Goal: Task Accomplishment & Management: Complete application form

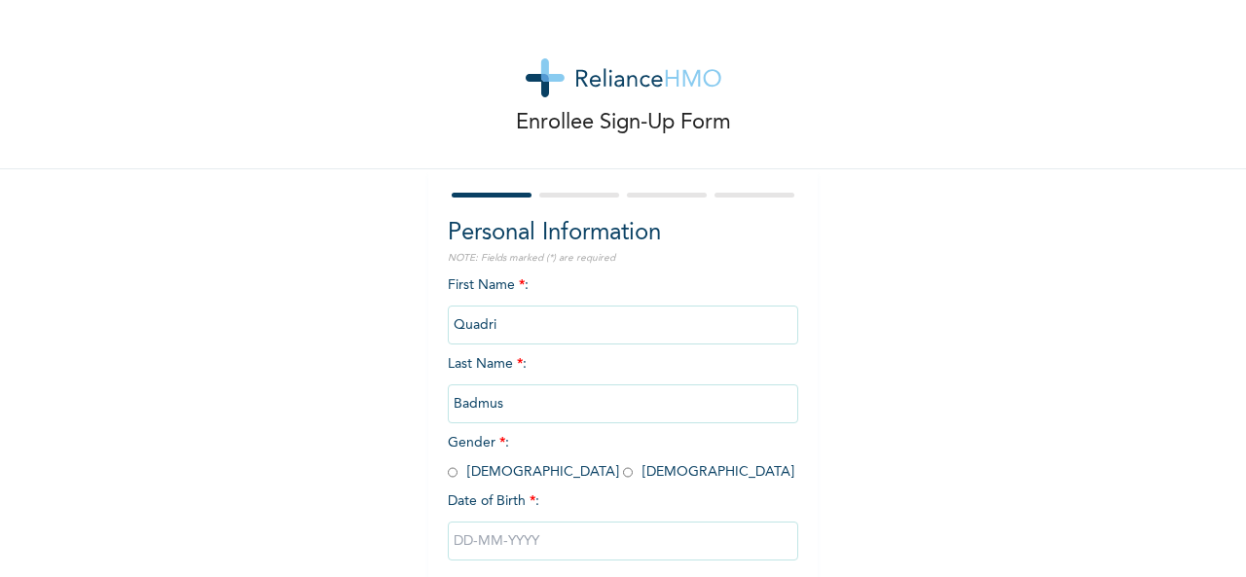
scroll to position [109, 0]
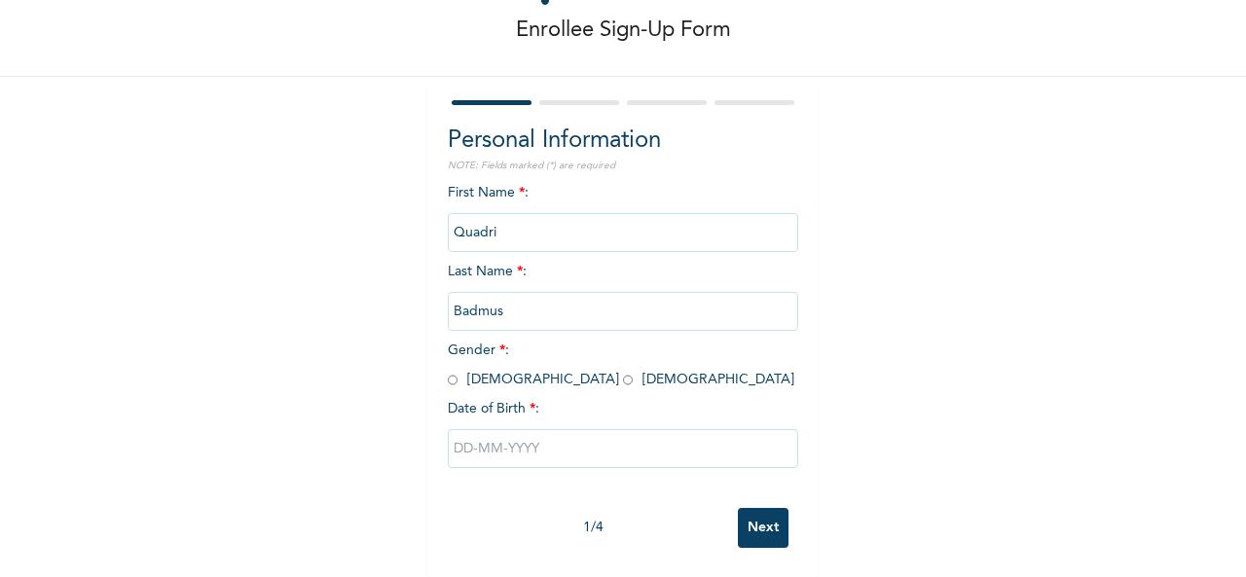
click at [448, 371] on input "radio" at bounding box center [453, 380] width 10 height 18
radio input "true"
click at [565, 429] on input "text" at bounding box center [623, 448] width 350 height 39
select select "7"
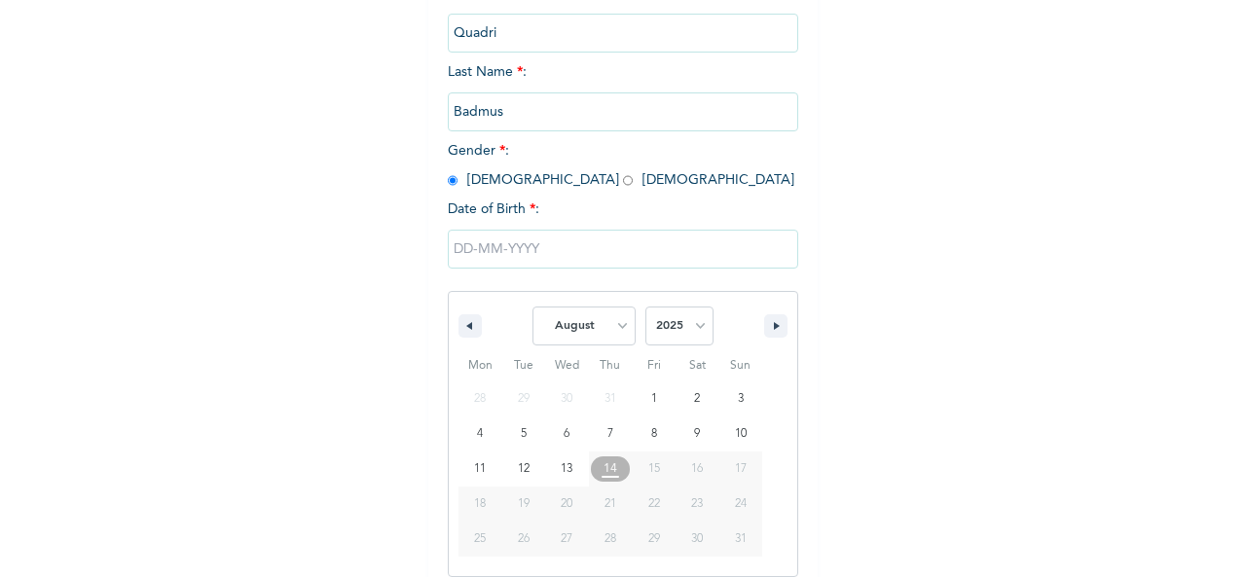
scroll to position [309, 0]
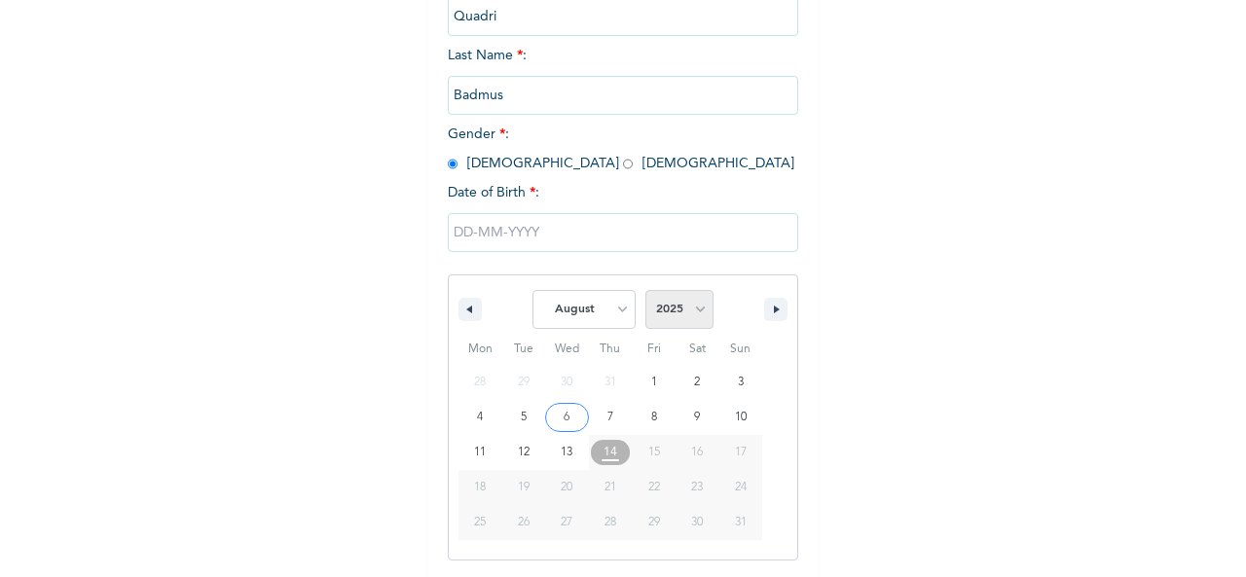
click at [676, 309] on select "2025 2024 2023 2022 2021 2020 2019 2018 2017 2016 2015 2014 2013 2012 2011 2010…" at bounding box center [679, 309] width 68 height 39
select select "1994"
click at [645, 292] on select "2025 2024 2023 2022 2021 2020 2019 2018 2017 2016 2015 2014 2013 2012 2011 2010…" at bounding box center [679, 309] width 68 height 39
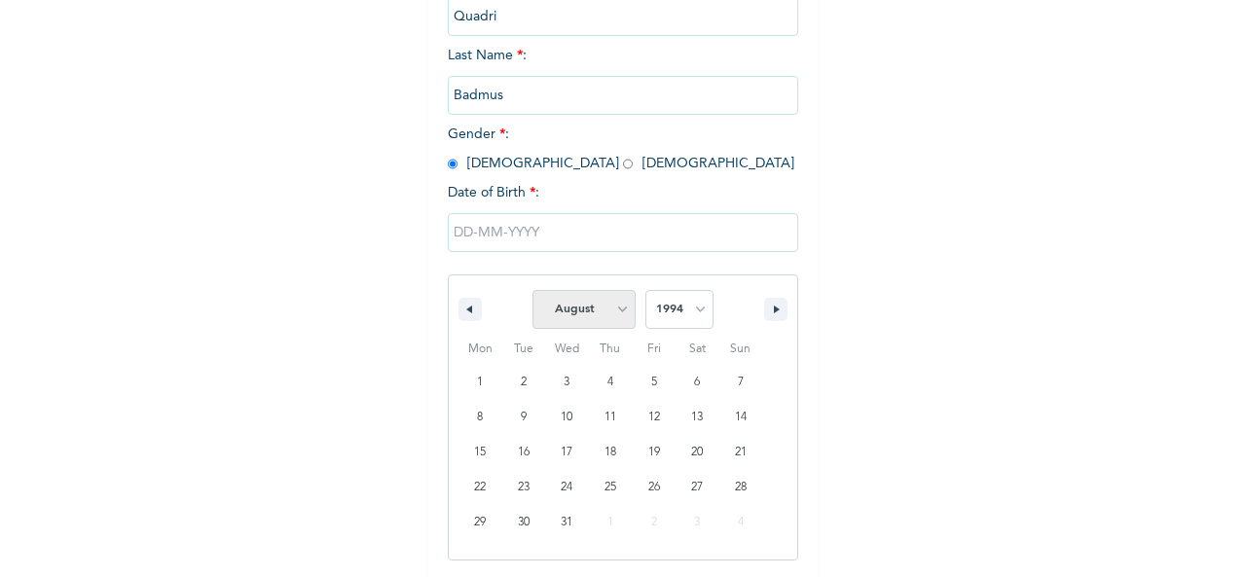
click at [594, 307] on select "January February March April May June July August September October November De…" at bounding box center [584, 309] width 103 height 39
select select "11"
click at [533, 292] on select "January February March April May June July August September October November De…" at bounding box center [584, 309] width 103 height 39
type input "12/29/1994"
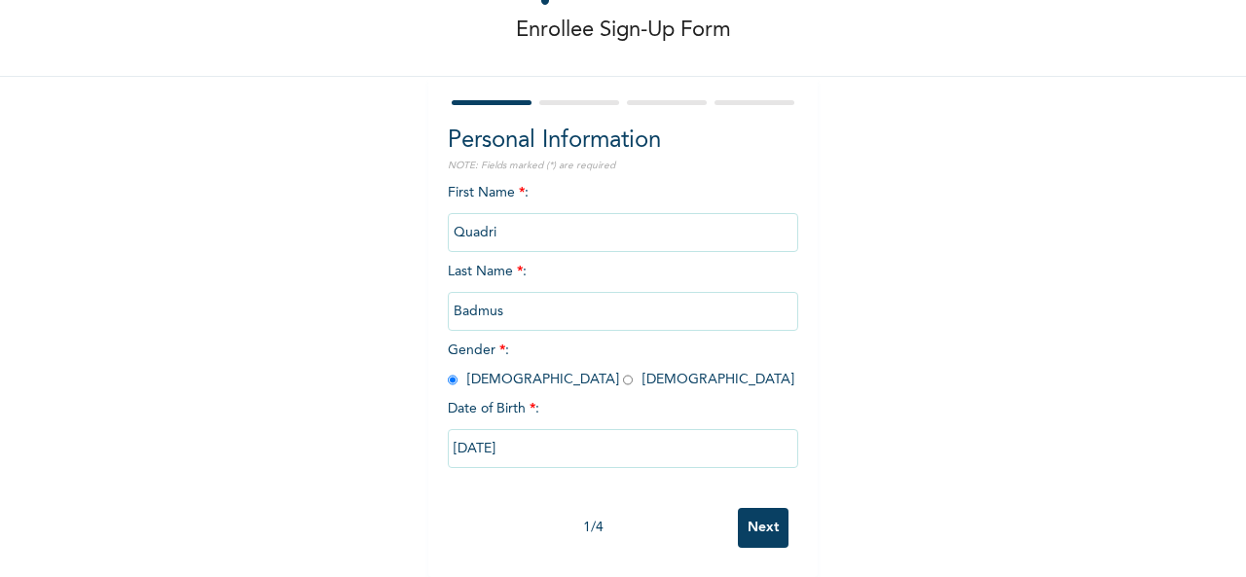
click at [759, 511] on input "Next" at bounding box center [763, 528] width 51 height 40
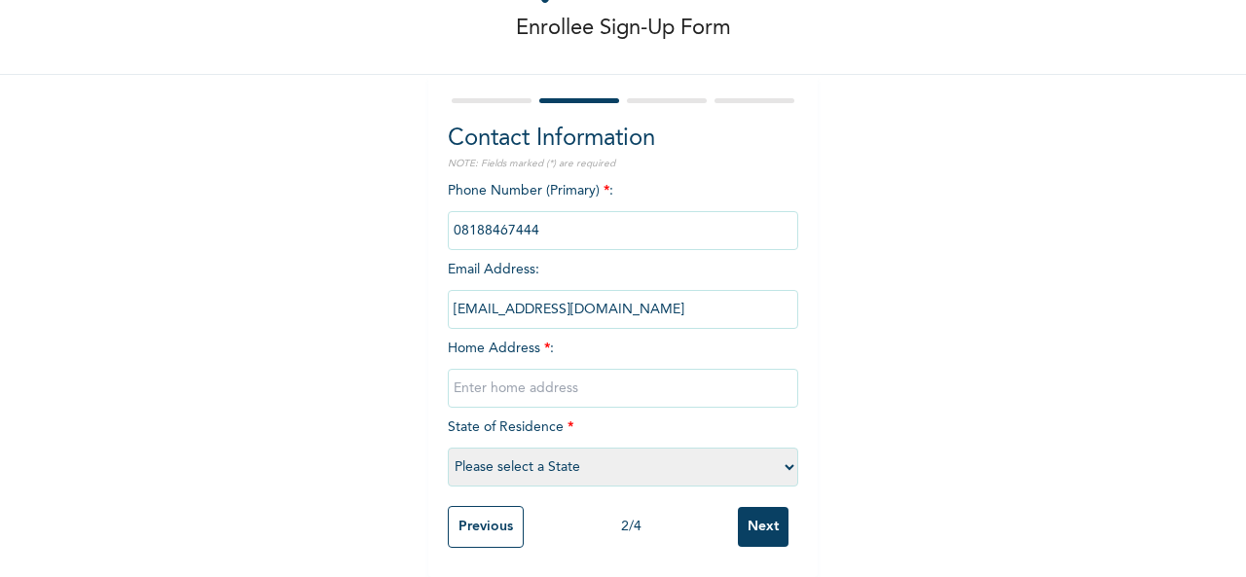
click at [549, 213] on input "phone" at bounding box center [623, 230] width 350 height 39
click at [522, 214] on input "phone" at bounding box center [623, 230] width 350 height 39
click at [543, 216] on input "phone" at bounding box center [623, 230] width 350 height 39
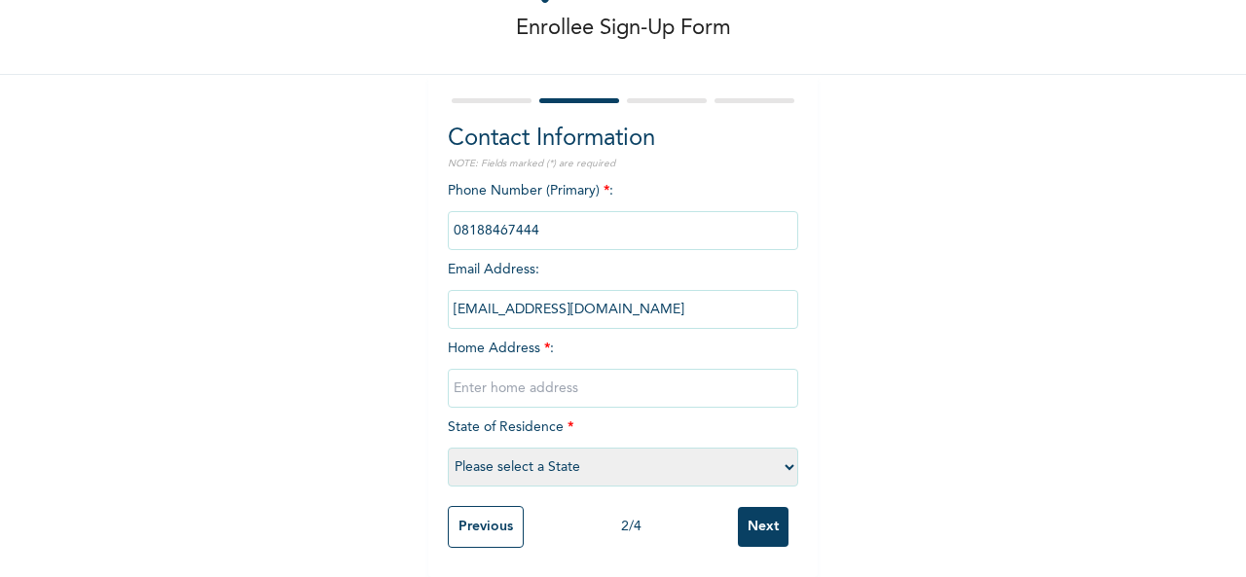
click at [543, 216] on input "phone" at bounding box center [623, 230] width 350 height 39
click at [611, 369] on input "text" at bounding box center [623, 388] width 350 height 39
type input "6911rd Gwarimpa Galadima"
click at [609, 464] on select "Please select a State Abia Abuja (FCT) Adamawa Akwa Ibom Anambra Bauchi Bayelsa…" at bounding box center [623, 467] width 350 height 39
select select "15"
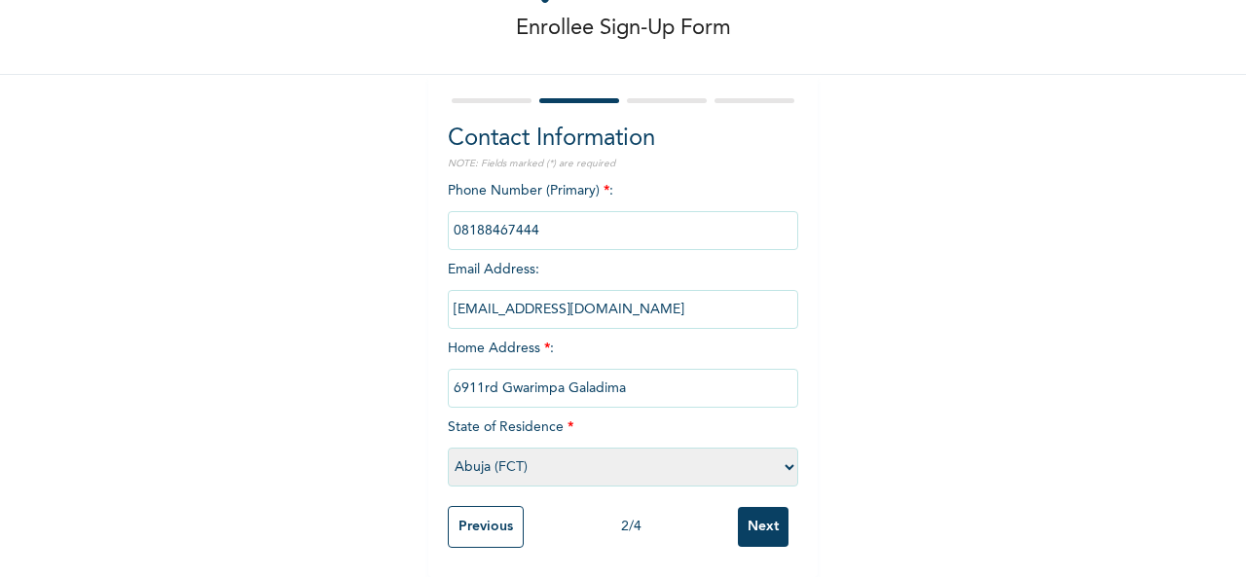
click at [448, 448] on select "Please select a State Abia Abuja (FCT) Adamawa Akwa Ibom Anambra Bauchi Bayelsa…" at bounding box center [623, 467] width 350 height 39
click at [755, 513] on input "Next" at bounding box center [763, 527] width 51 height 40
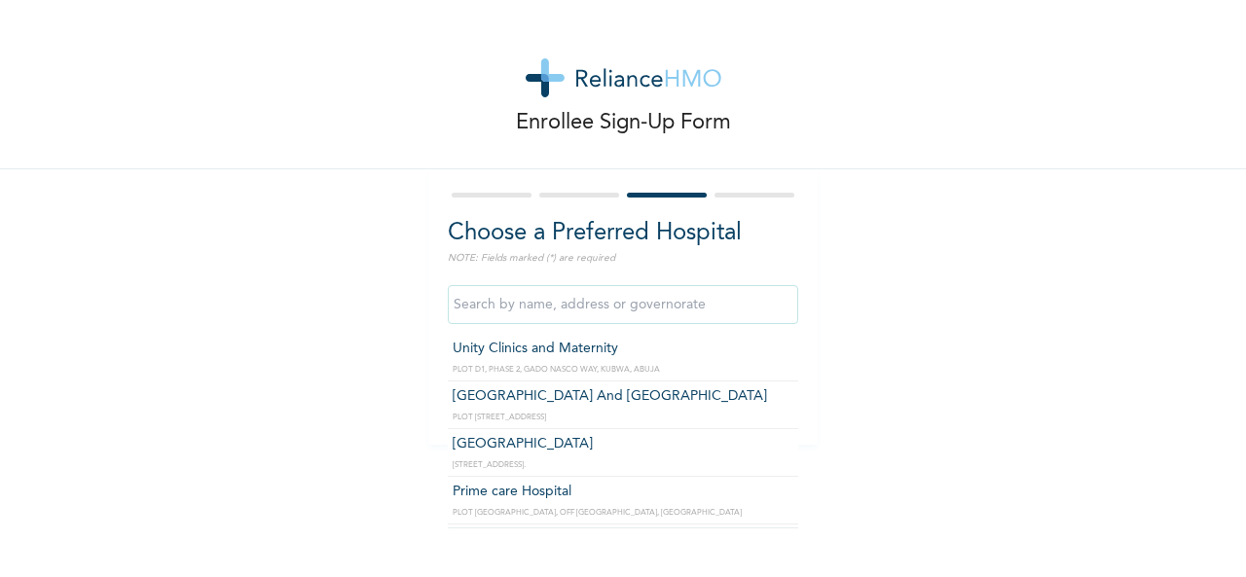
click at [642, 307] on input "text" at bounding box center [623, 304] width 350 height 39
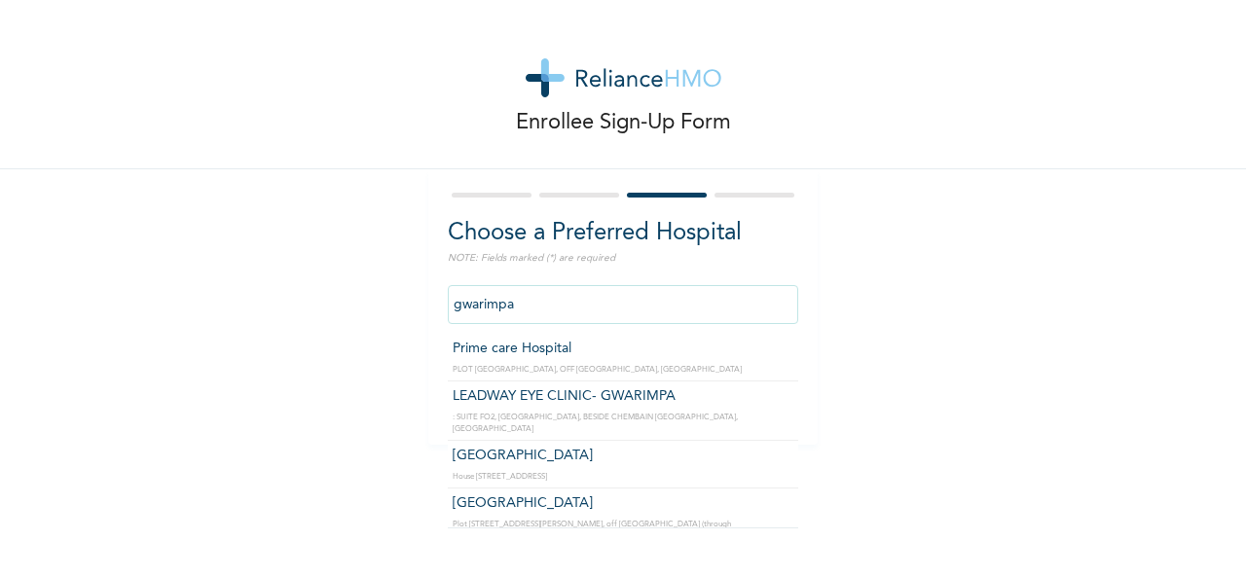
scroll to position [55, 0]
type input "Prime care Hospital"
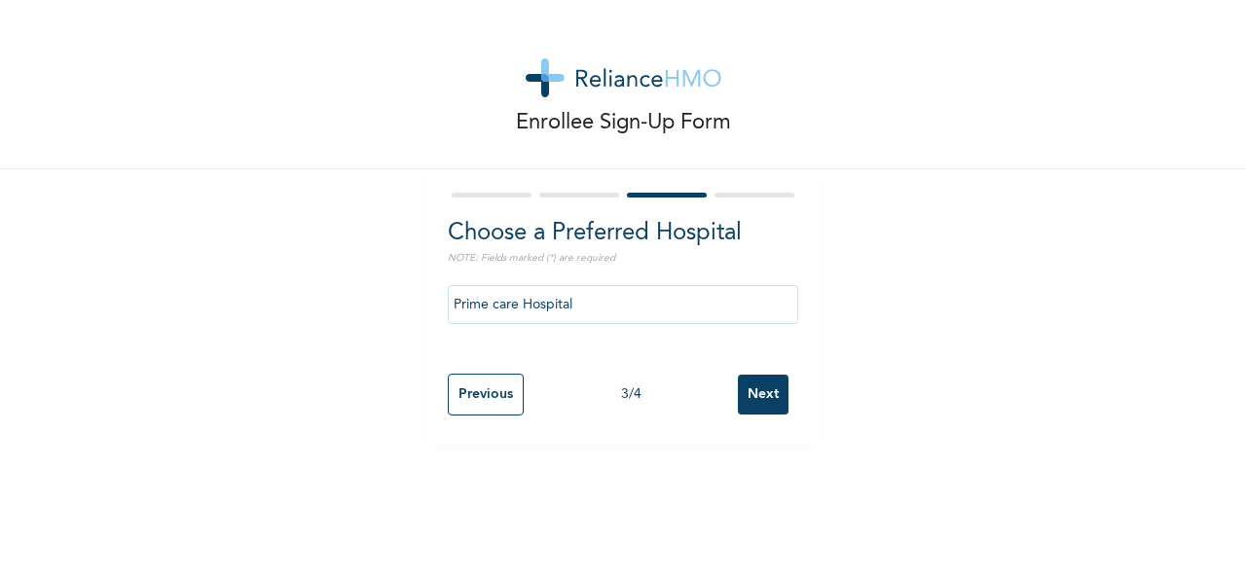
click at [762, 394] on input "Next" at bounding box center [763, 395] width 51 height 40
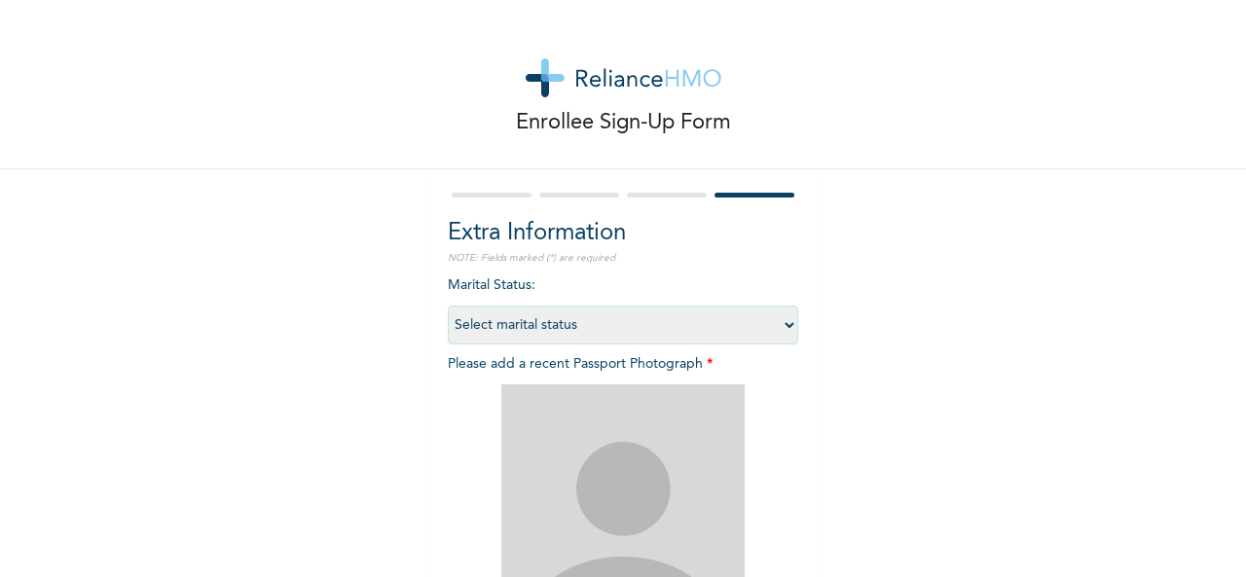
click at [732, 328] on select "Select marital status Single Married Divorced Widow/Widower" at bounding box center [623, 325] width 350 height 39
select select "1"
click at [448, 306] on select "Select marital status Single Married Divorced Widow/Widower" at bounding box center [623, 325] width 350 height 39
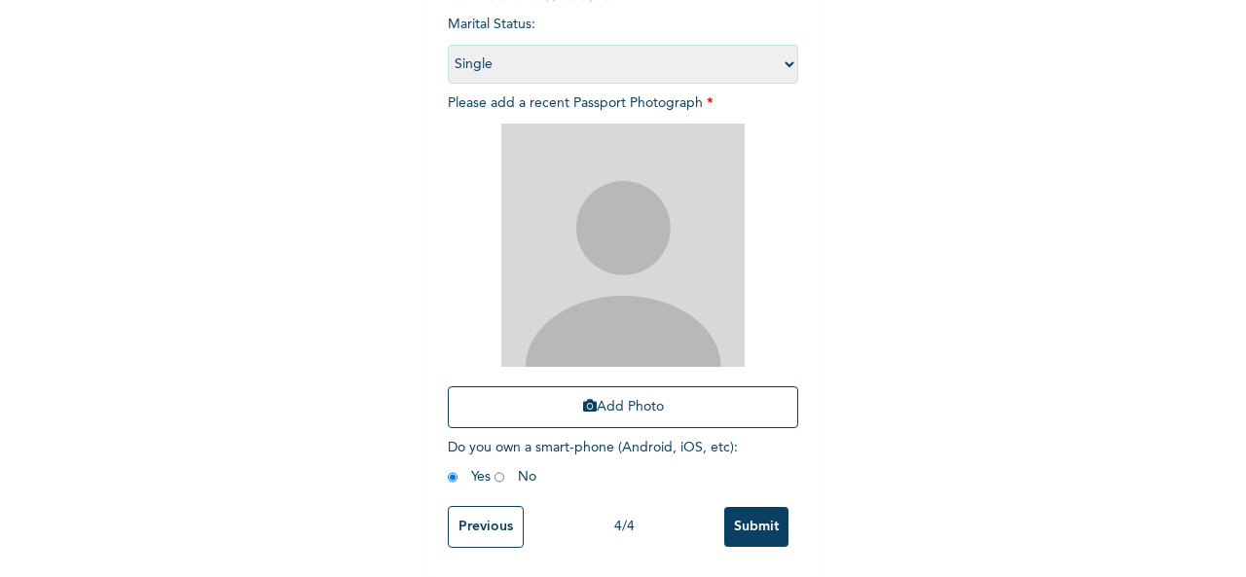
scroll to position [272, 0]
click at [621, 398] on button "Add Photo" at bounding box center [623, 408] width 350 height 42
click at [615, 397] on button "Add Photo" at bounding box center [623, 408] width 350 height 42
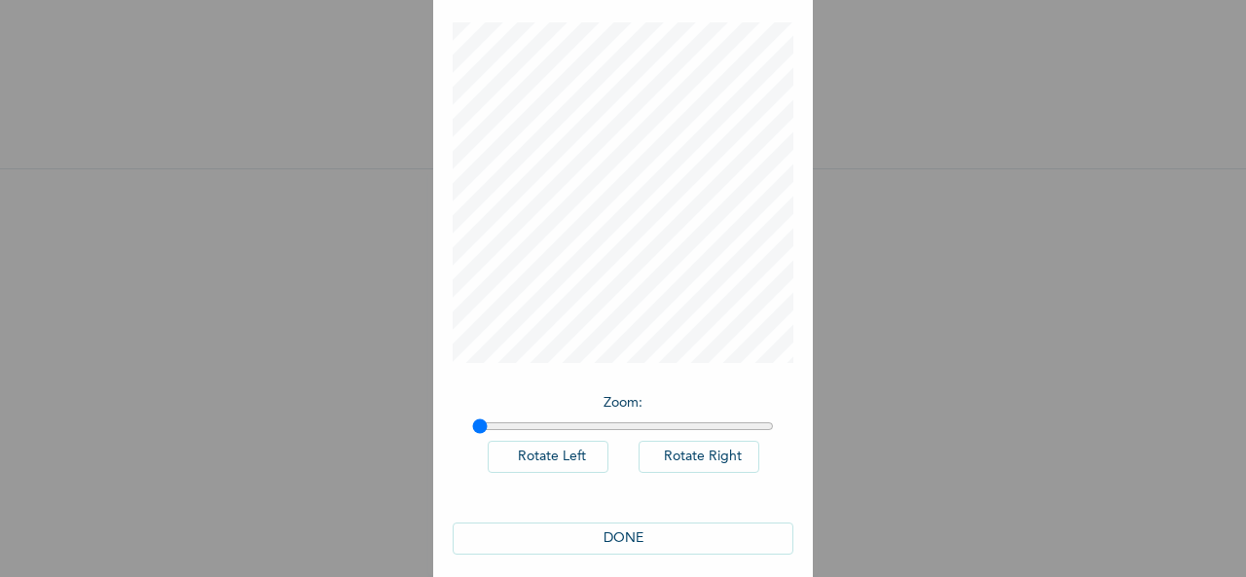
scroll to position [101, 0]
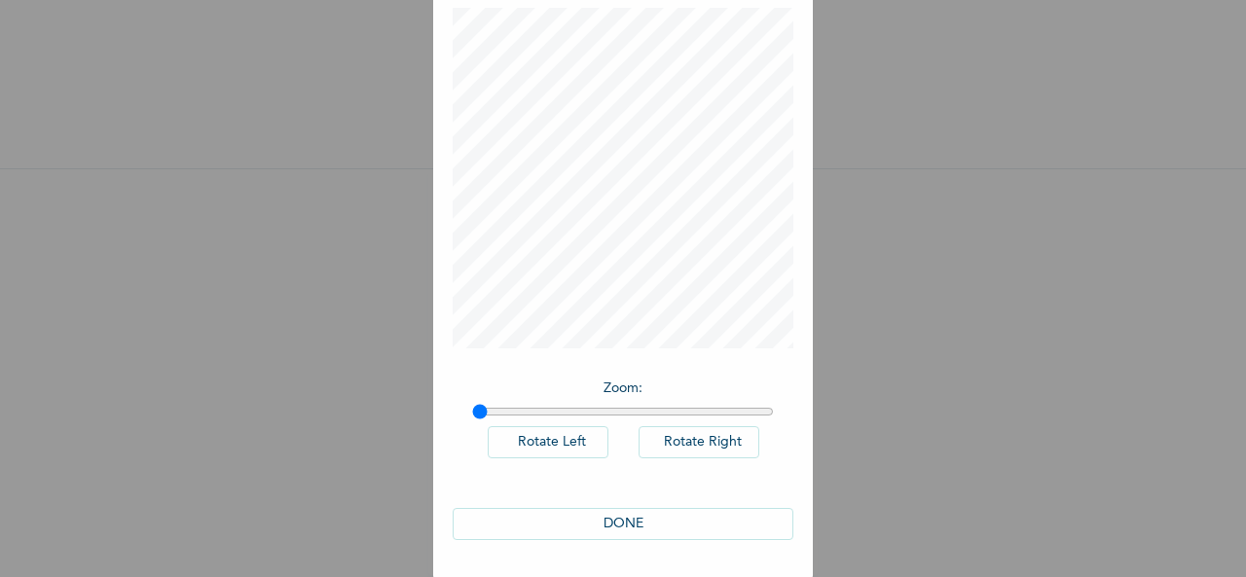
click at [592, 521] on button "DONE" at bounding box center [623, 524] width 341 height 32
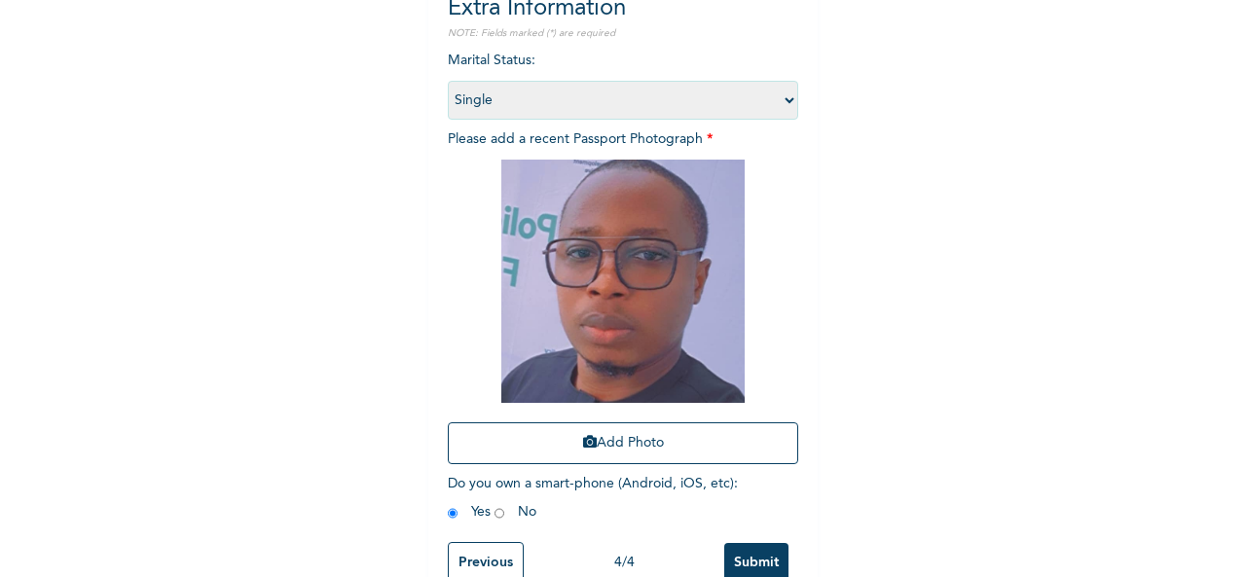
scroll to position [276, 0]
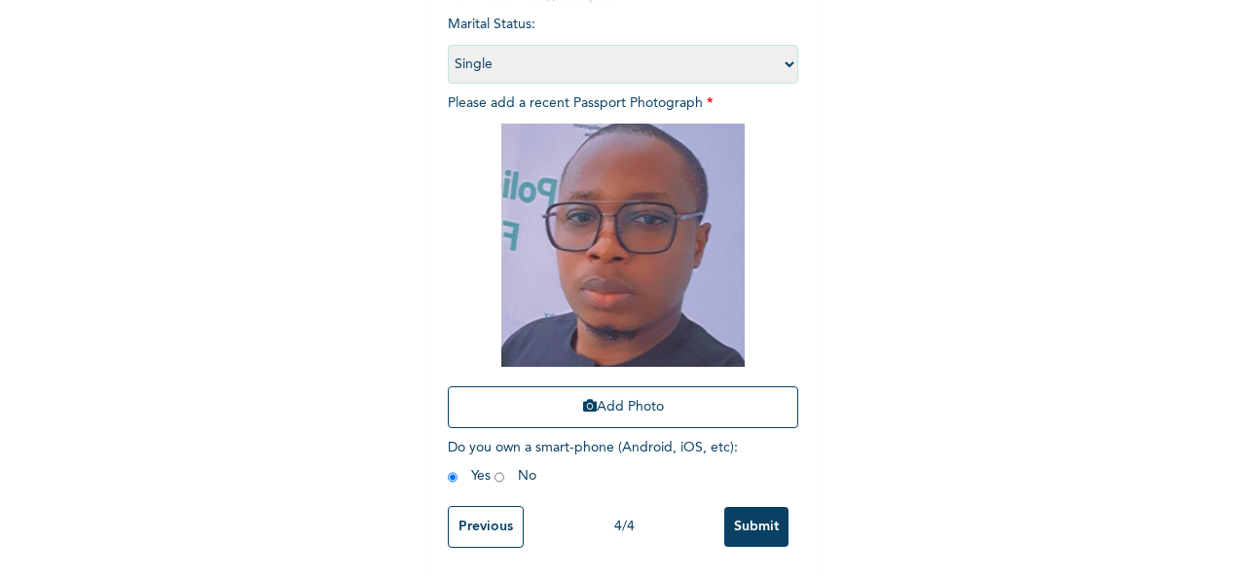
click at [740, 525] on input "Submit" at bounding box center [756, 527] width 64 height 40
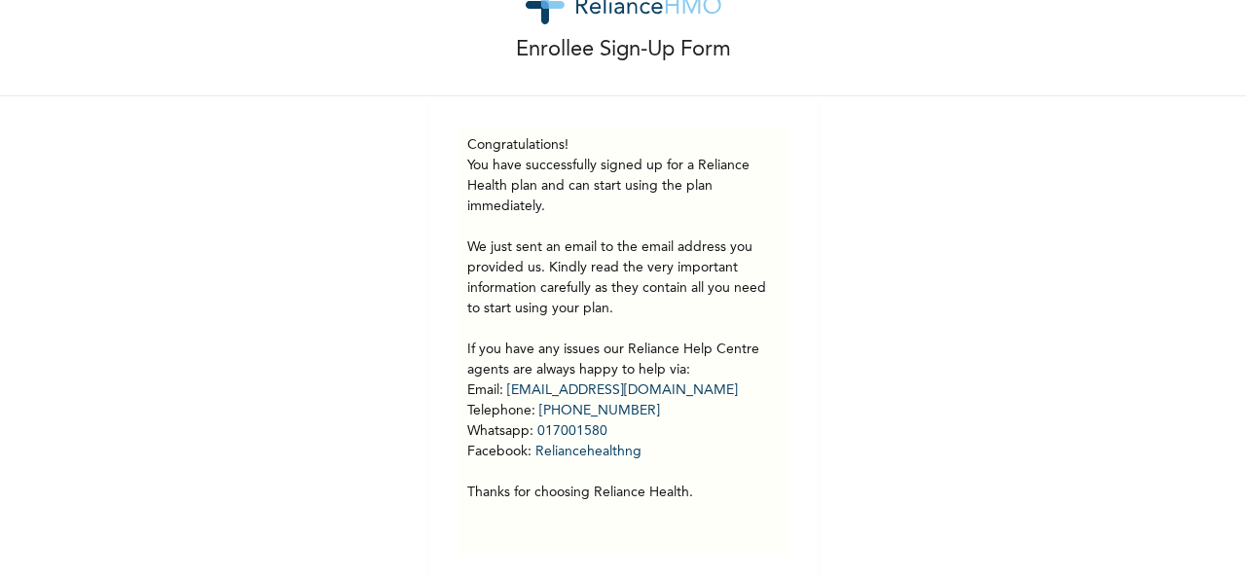
scroll to position [93, 0]
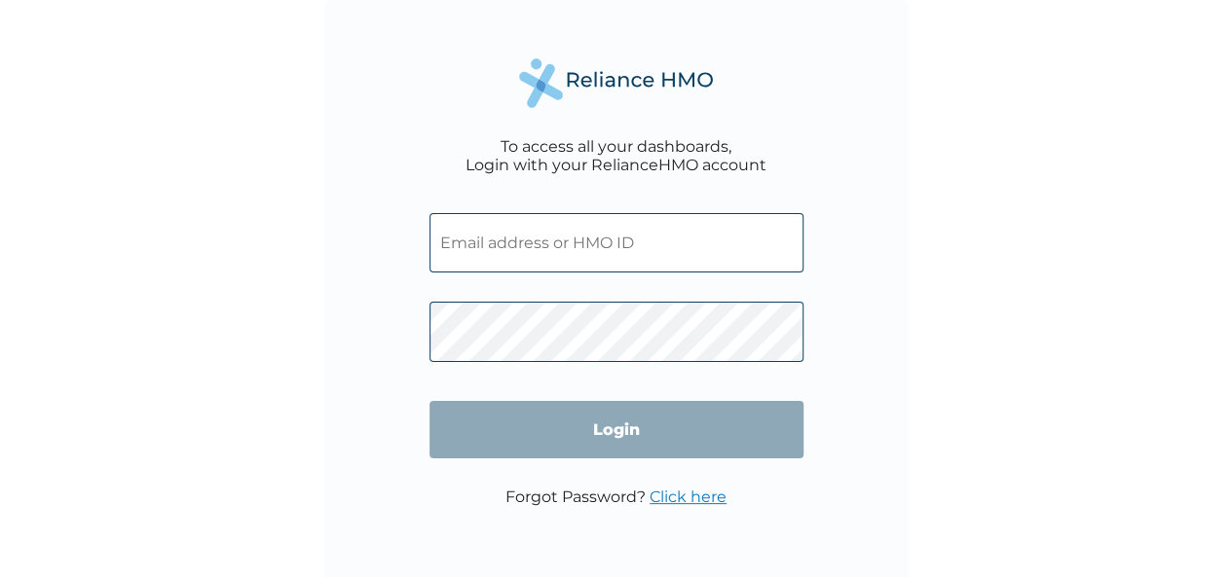
click at [626, 221] on input "text" at bounding box center [616, 242] width 374 height 59
paste input "LEF/10044/A"
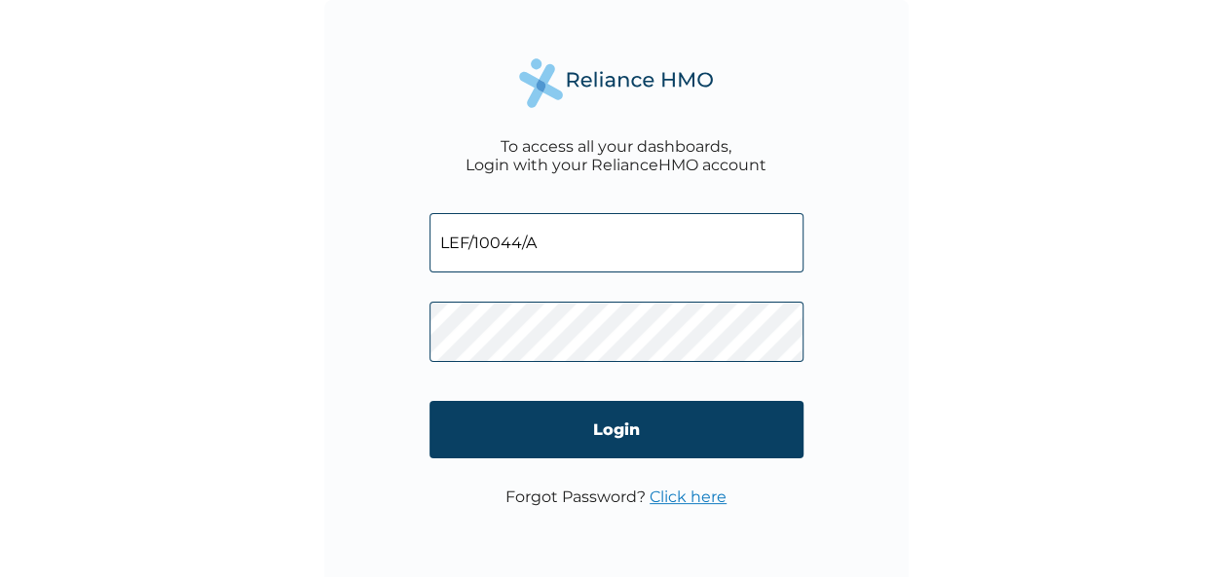
type input "LEF/10044/A"
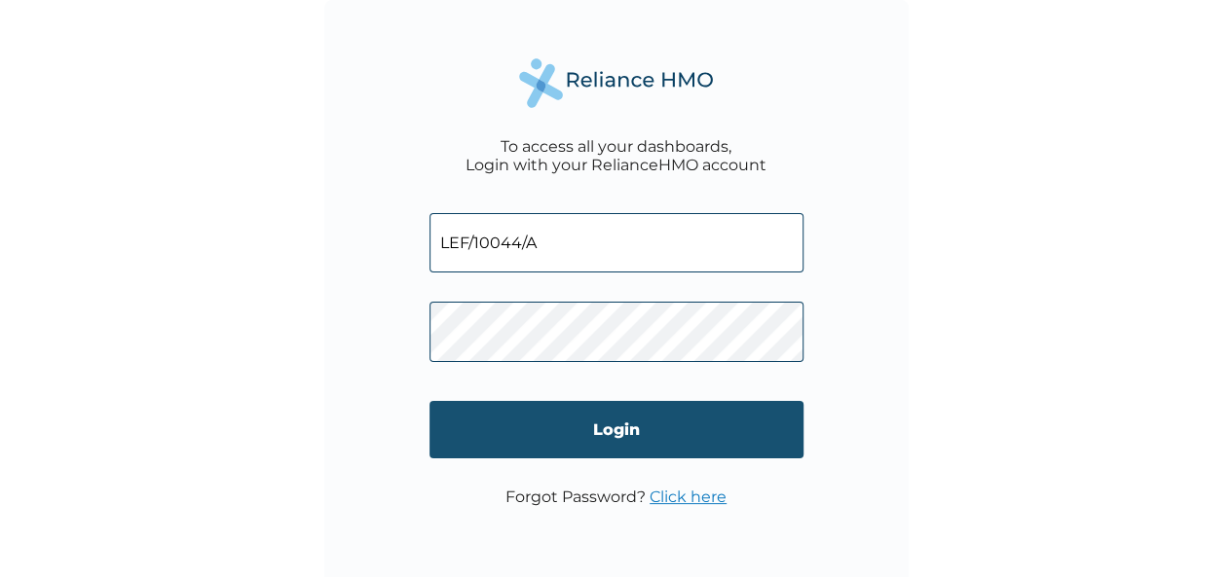
click at [598, 413] on input "Login" at bounding box center [616, 429] width 374 height 57
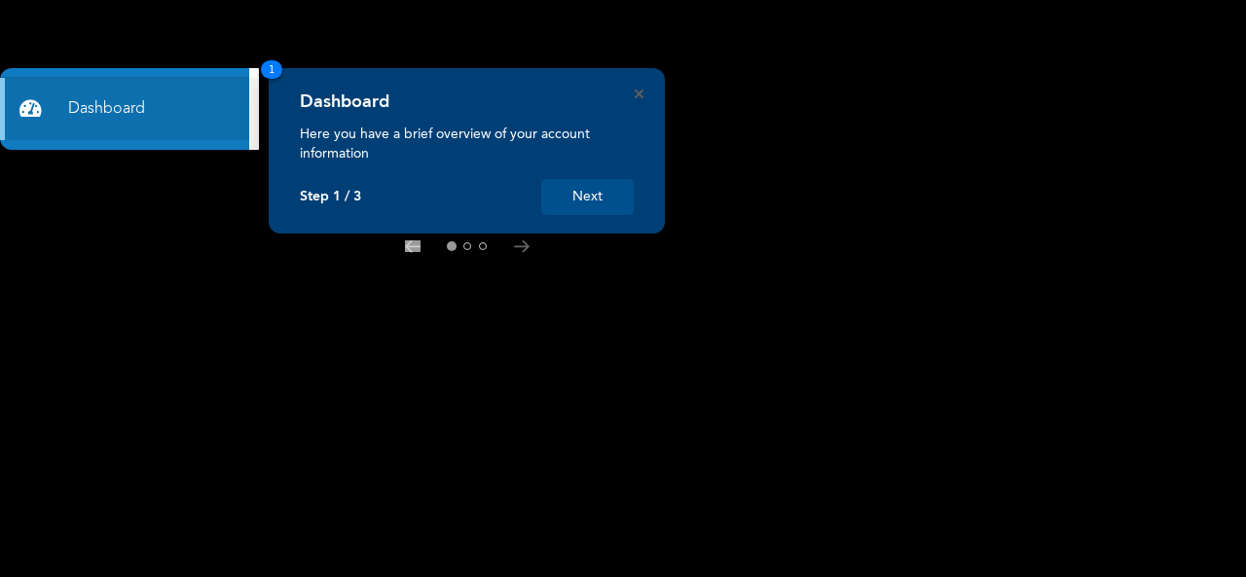
click at [584, 198] on button "Next" at bounding box center [587, 197] width 92 height 36
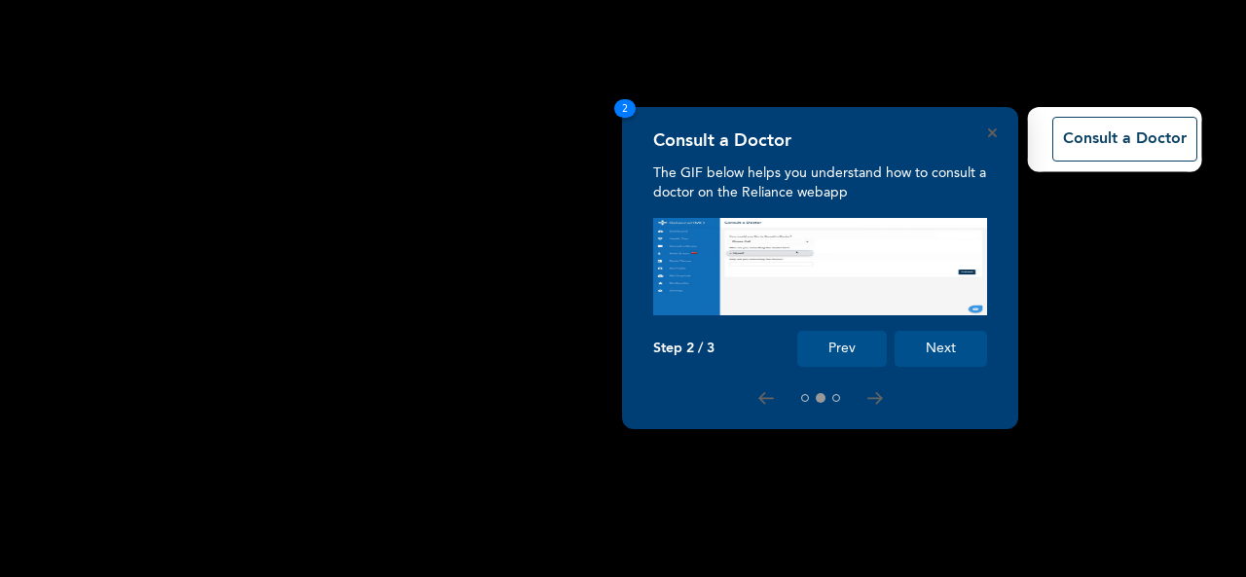
click at [932, 336] on button "Next" at bounding box center [941, 349] width 92 height 36
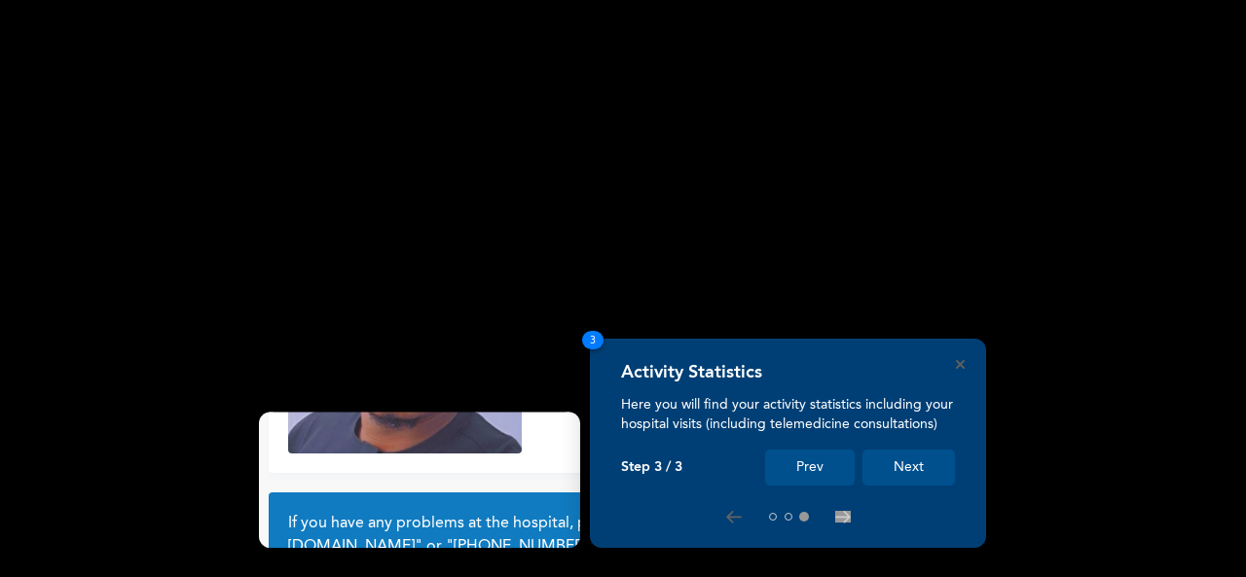
scroll to position [176, 0]
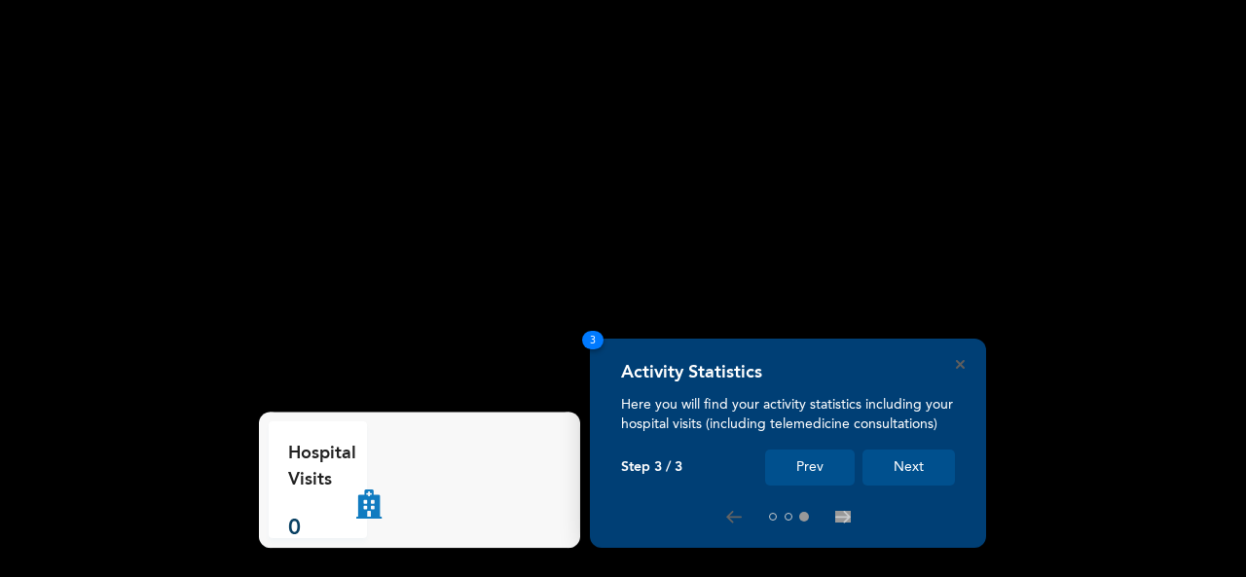
click at [913, 460] on button "Next" at bounding box center [909, 468] width 92 height 36
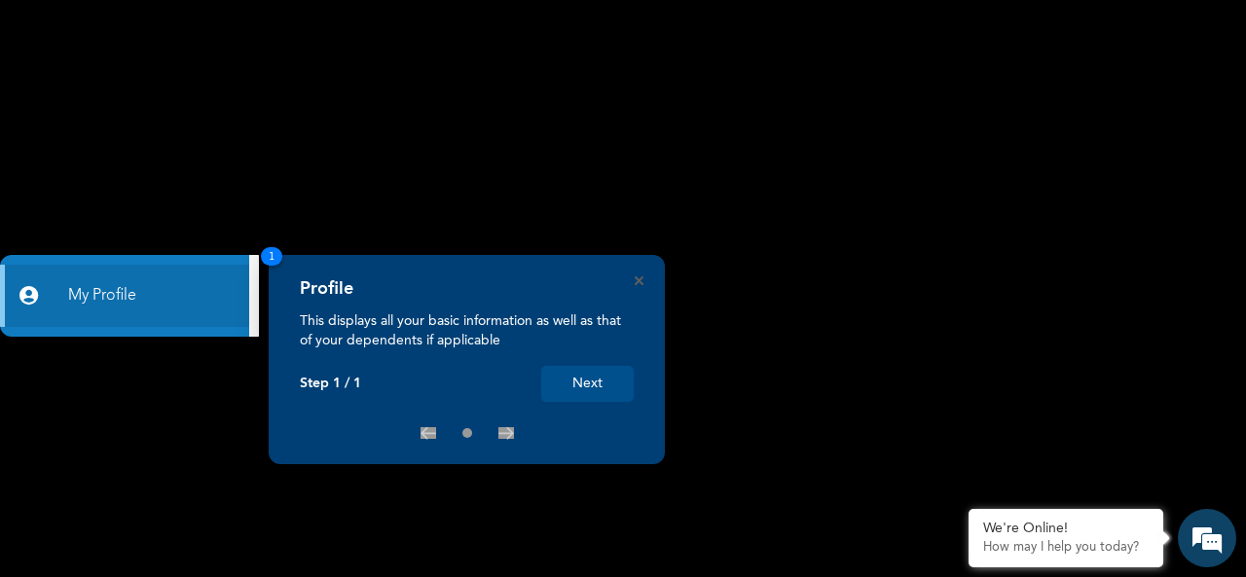
click at [597, 387] on button "Next" at bounding box center [587, 384] width 92 height 36
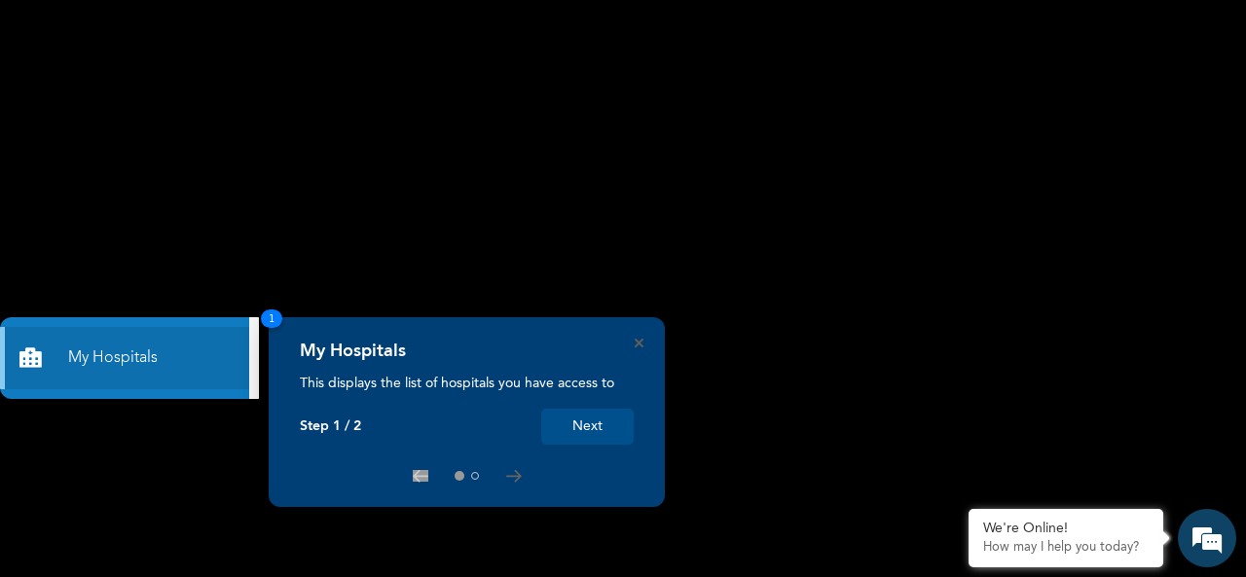
click at [571, 425] on button "Next" at bounding box center [587, 427] width 92 height 36
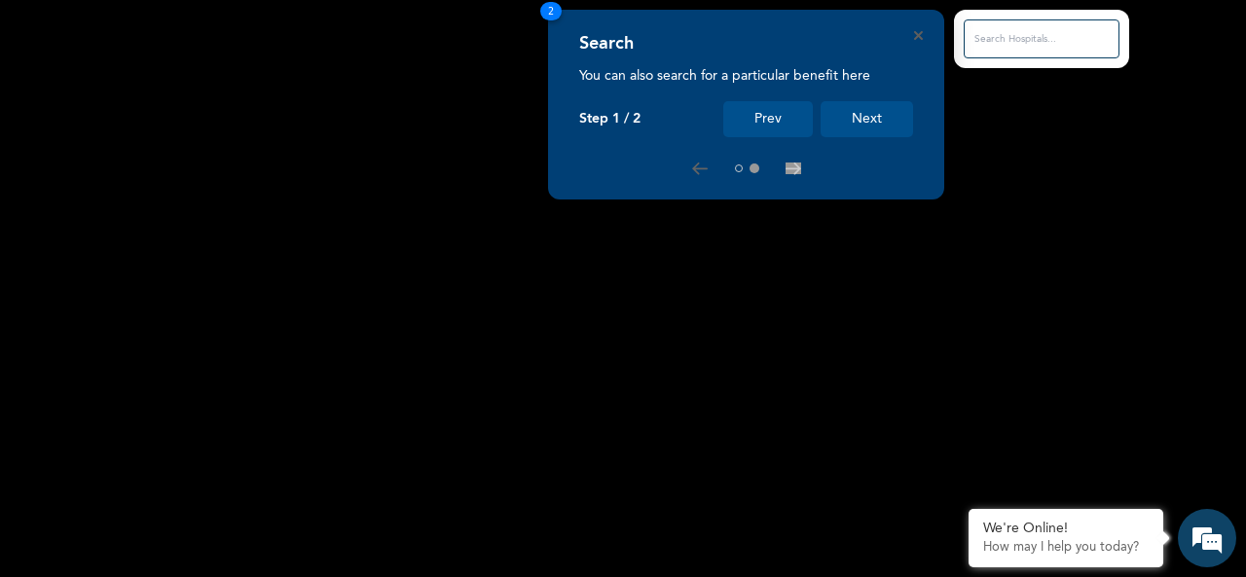
click at [884, 118] on button "Next" at bounding box center [867, 119] width 92 height 36
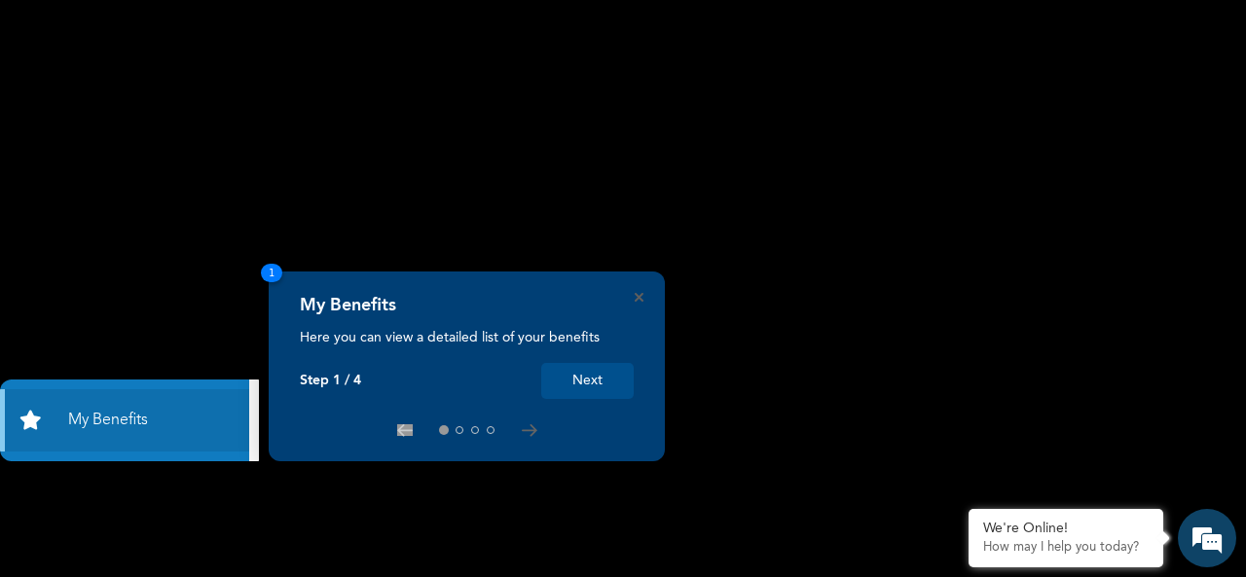
click at [592, 382] on button "Next" at bounding box center [587, 381] width 92 height 36
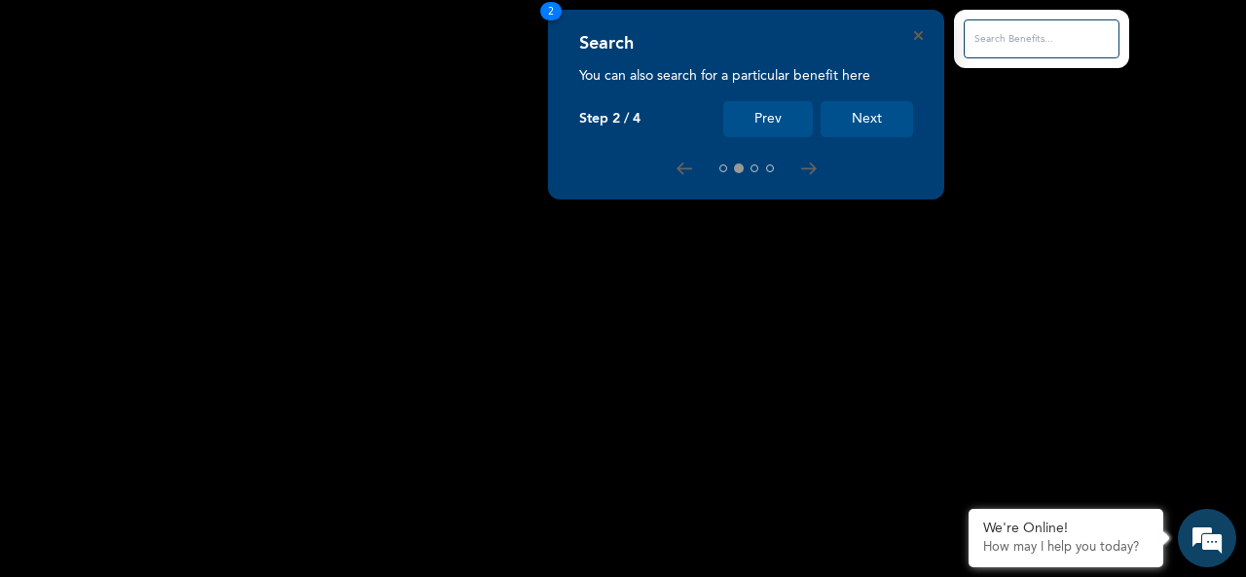
click at [895, 109] on button "Next" at bounding box center [867, 119] width 92 height 36
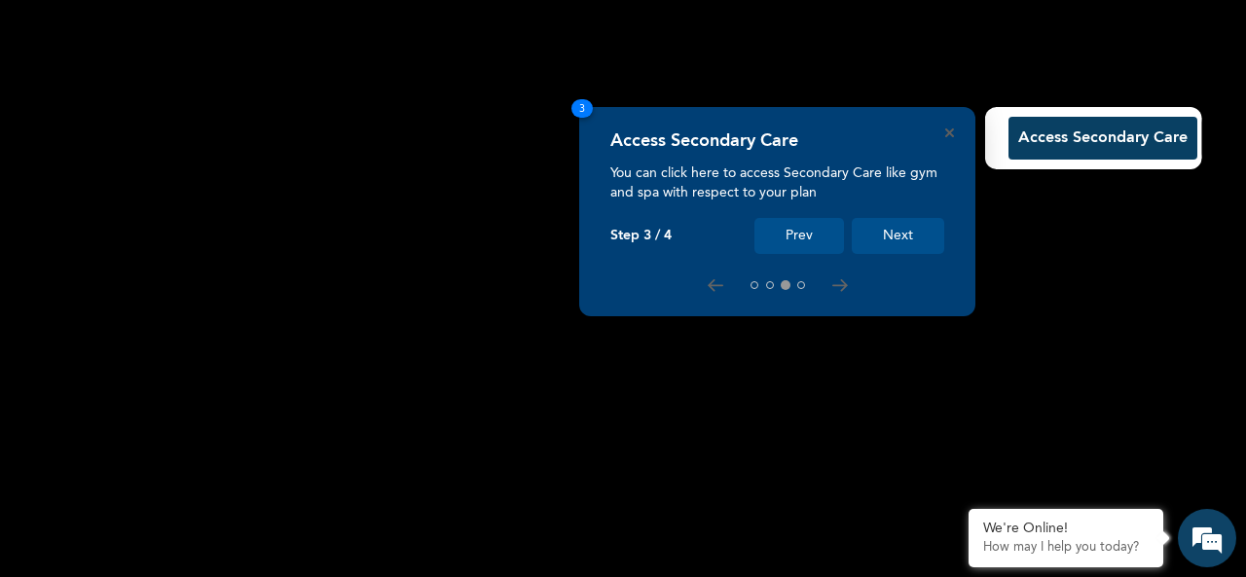
click at [892, 237] on button "Next" at bounding box center [898, 236] width 92 height 36
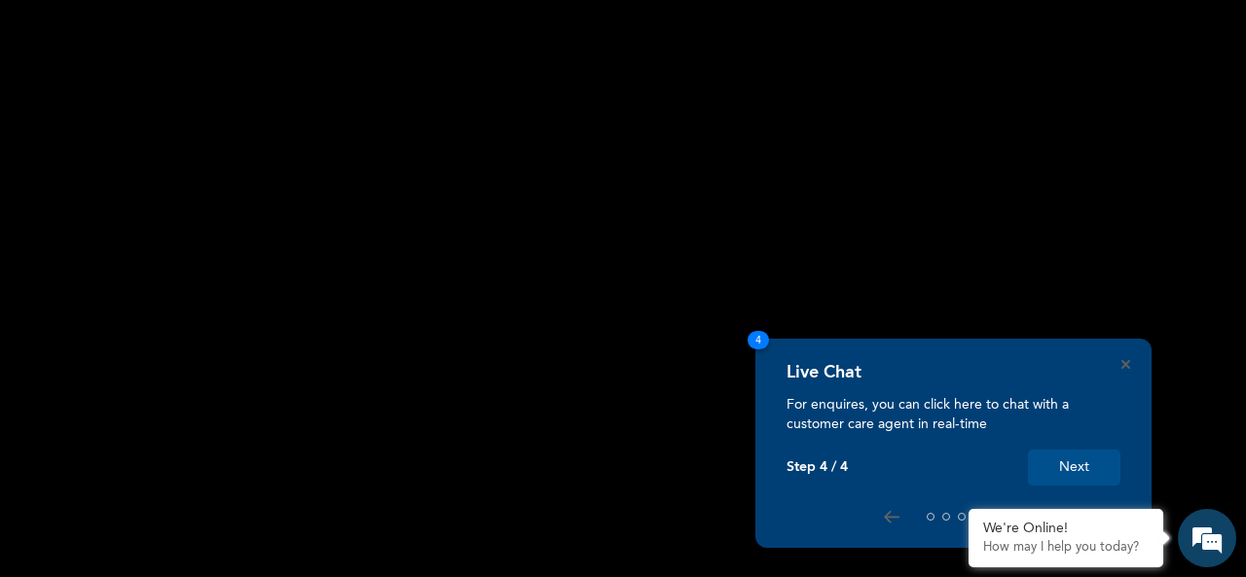
click at [1057, 455] on button "Next" at bounding box center [1074, 468] width 92 height 36
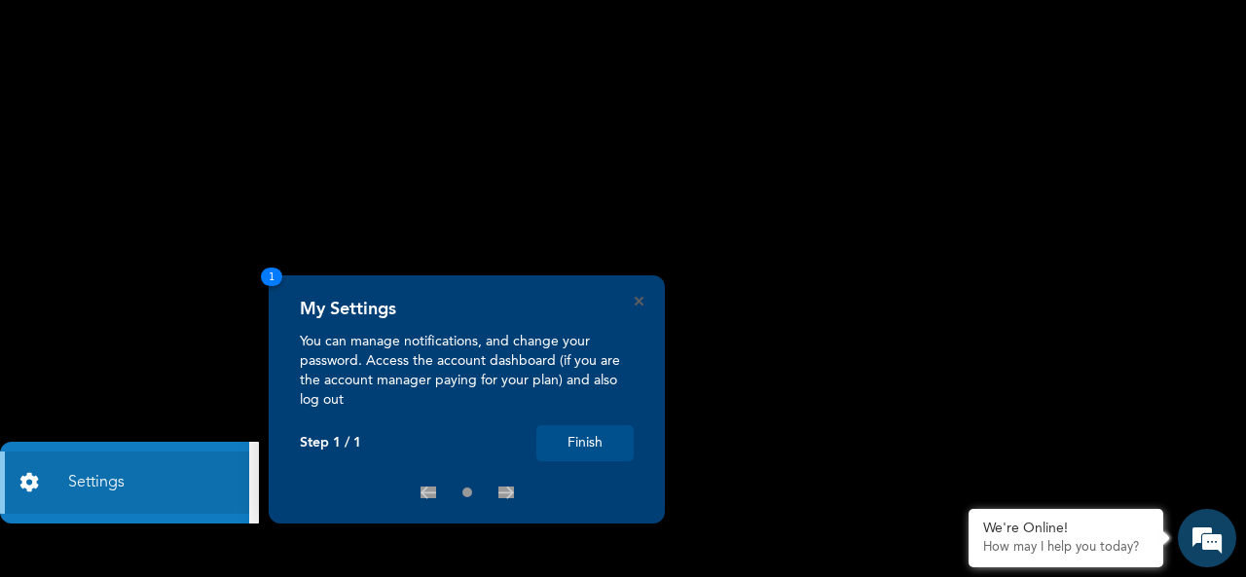
click at [583, 442] on button "Finish" at bounding box center [584, 443] width 97 height 36
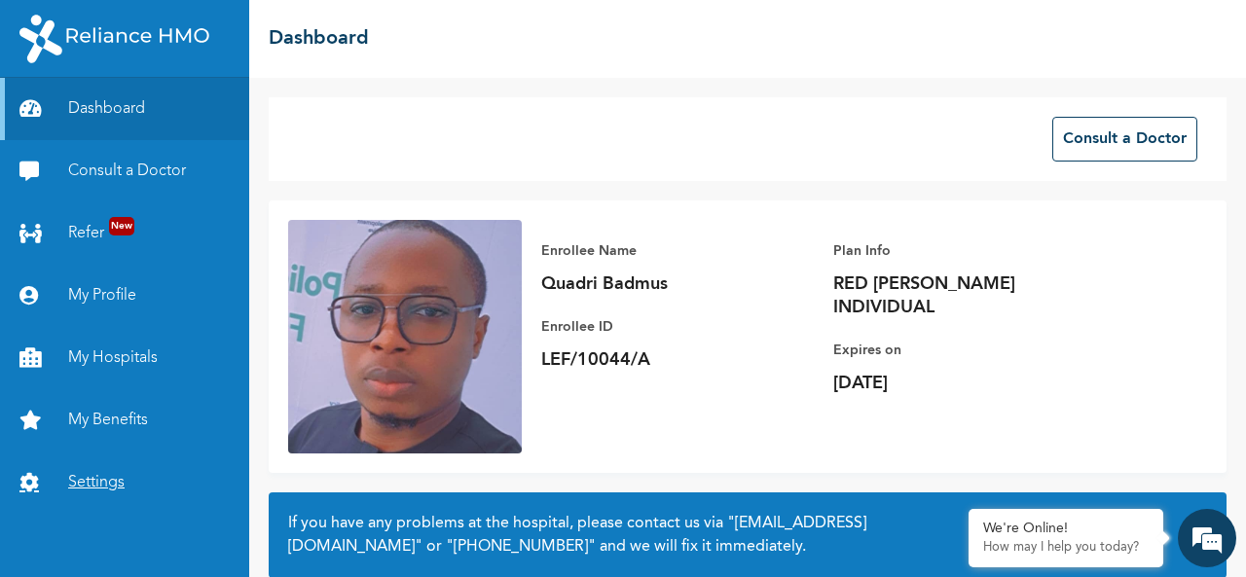
click at [101, 472] on link "Settings" at bounding box center [124, 483] width 249 height 62
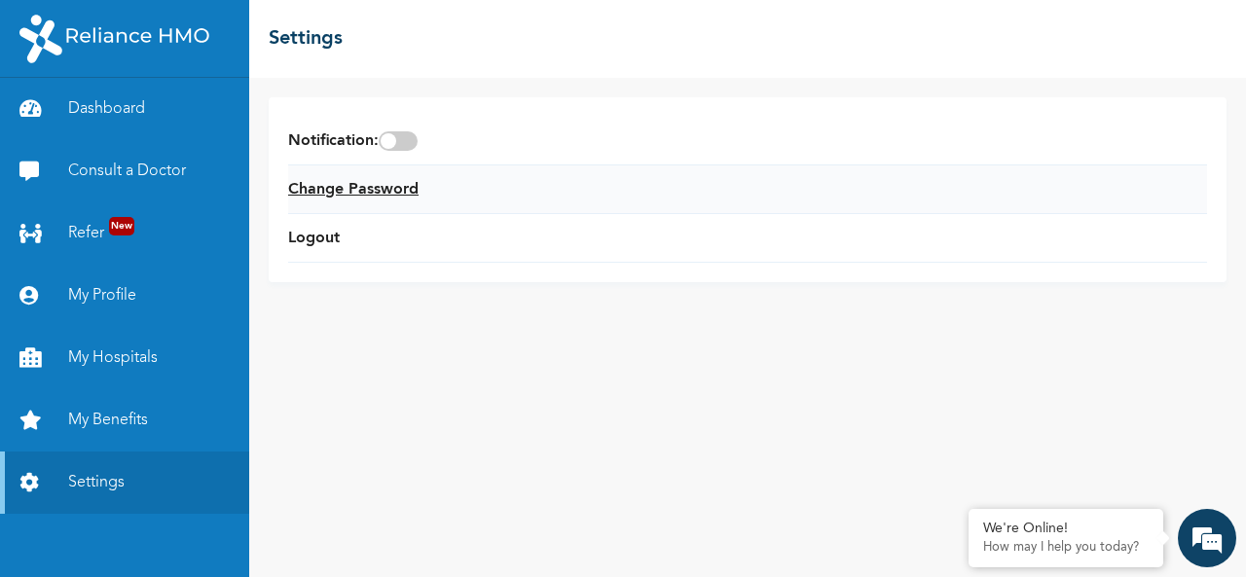
click at [386, 187] on link "Change Password" at bounding box center [353, 189] width 130 height 23
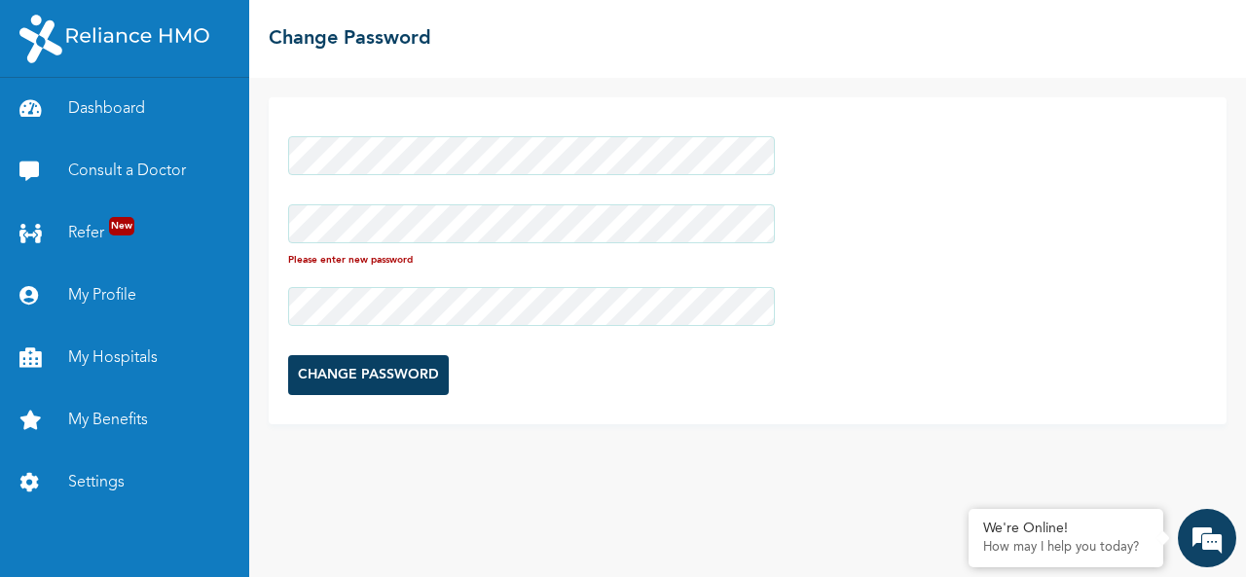
click at [850, 198] on div "Please enter new password CHANGE PASSWORD" at bounding box center [748, 260] width 958 height 327
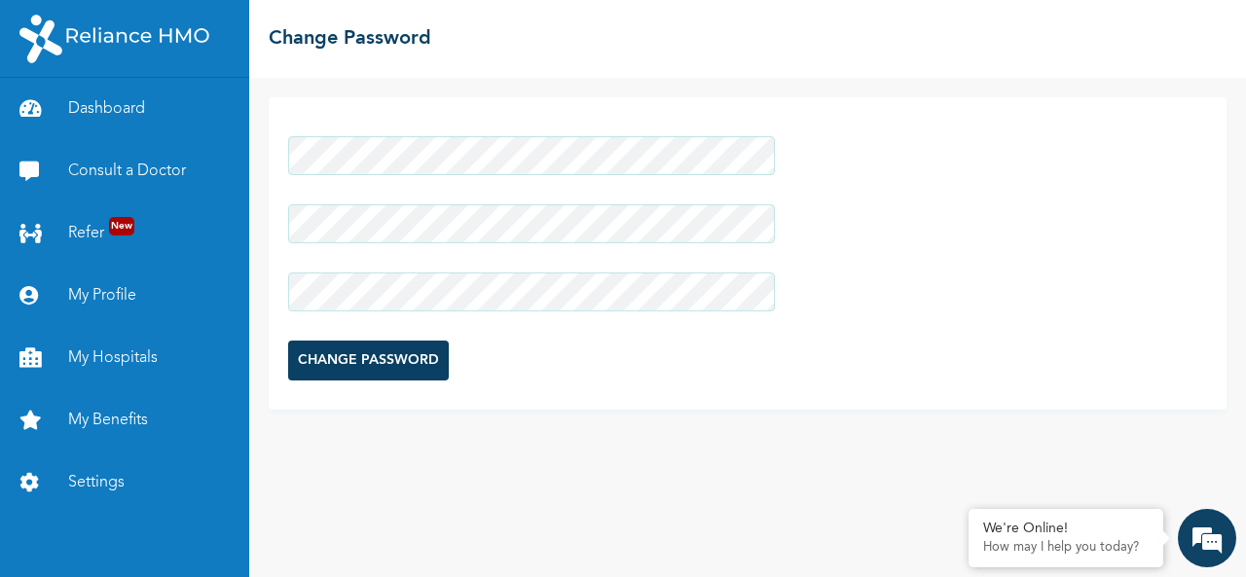
click at [428, 350] on input "CHANGE PASSWORD" at bounding box center [368, 361] width 161 height 40
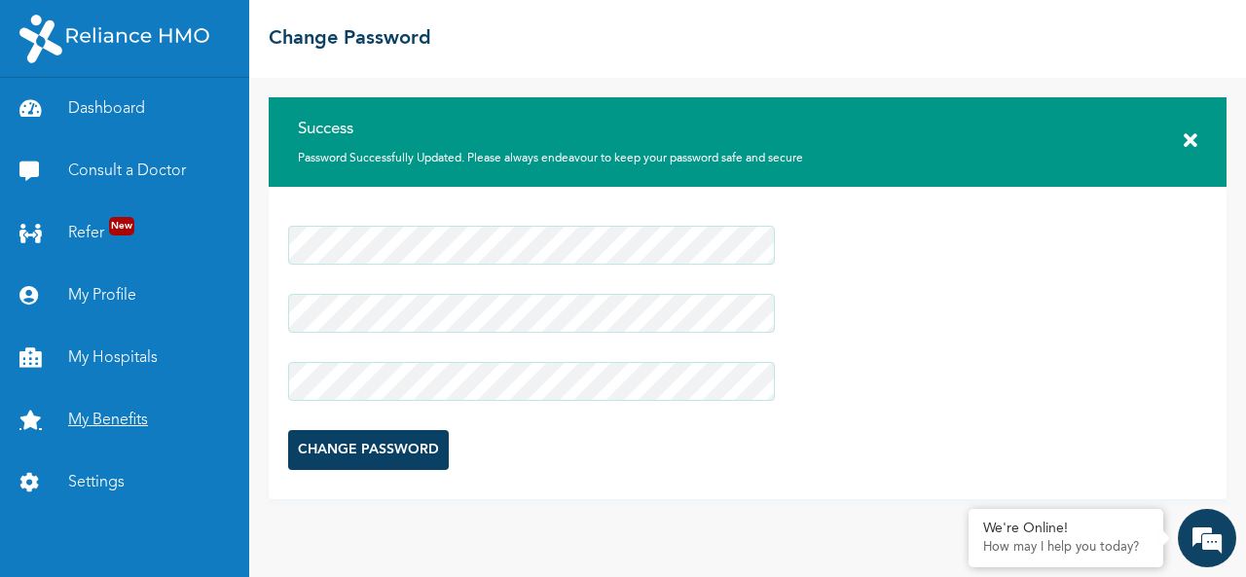
click at [107, 403] on link "My Benefits" at bounding box center [124, 420] width 249 height 62
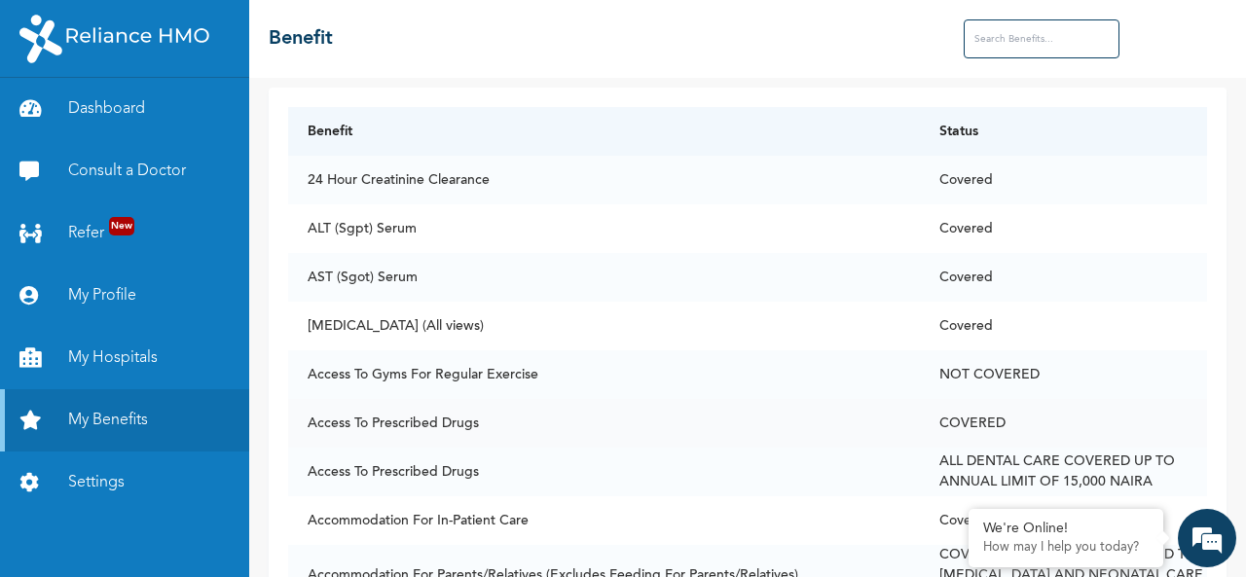
scroll to position [114, 0]
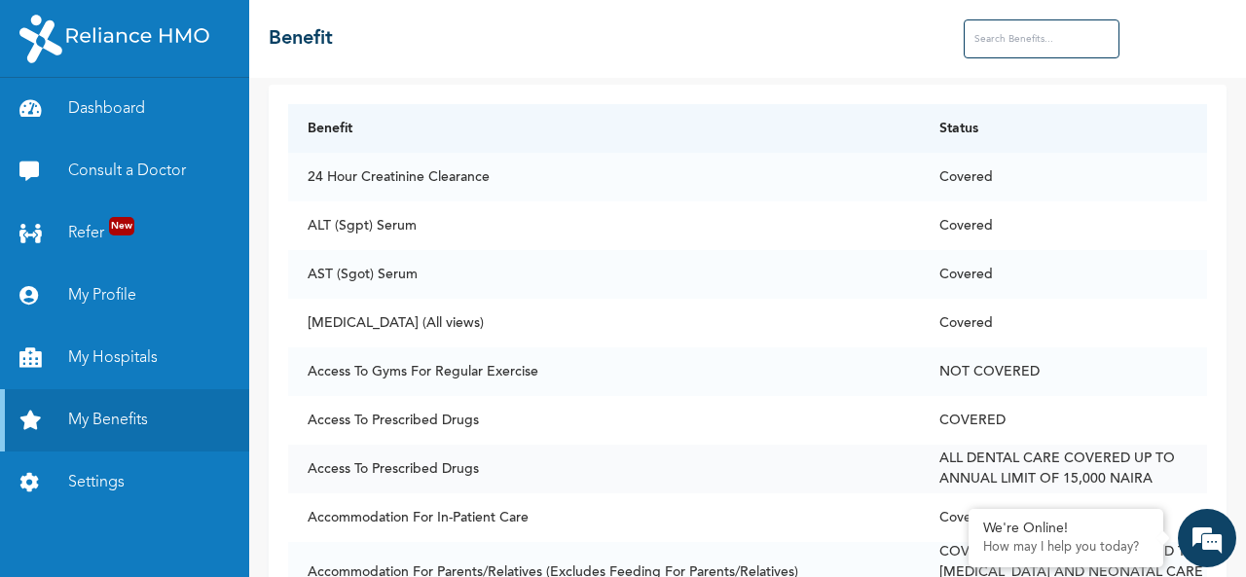
click at [461, 477] on td "Access To Prescribed Drugs" at bounding box center [604, 469] width 632 height 49
click at [539, 472] on td "Access To Prescribed Drugs" at bounding box center [604, 469] width 632 height 49
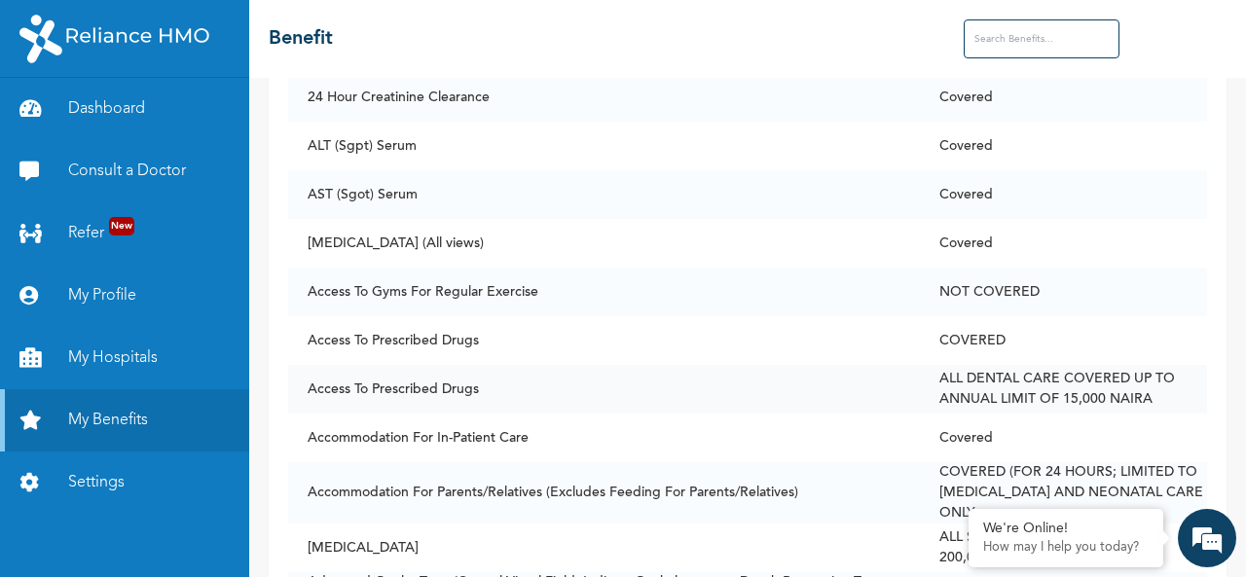
scroll to position [197, 0]
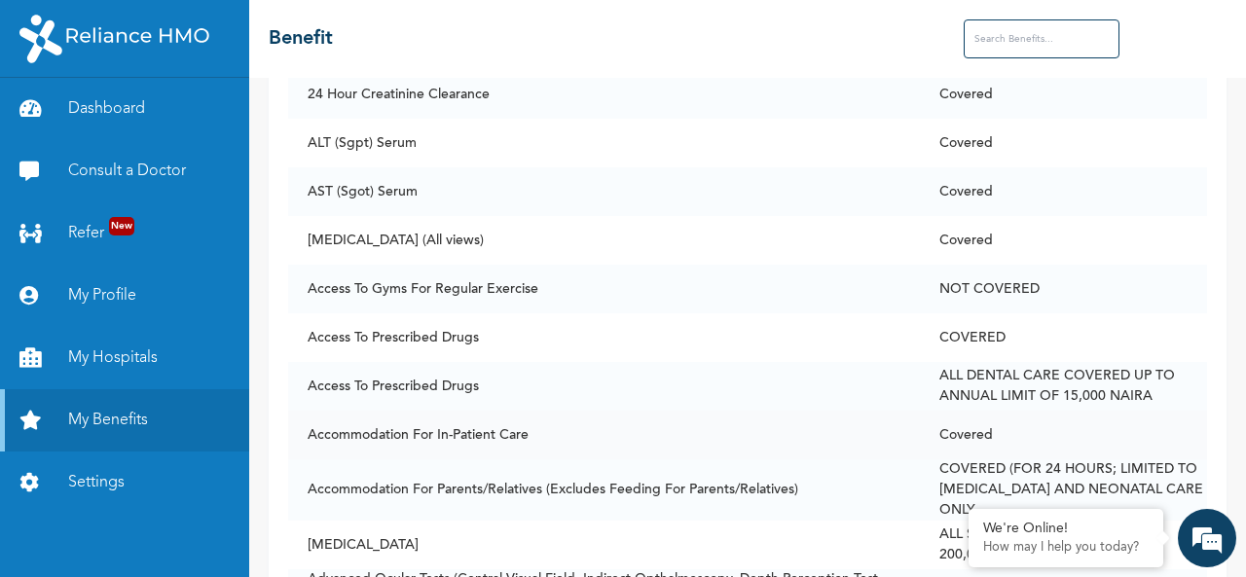
click at [460, 438] on td "Accommodation For In-Patient Care" at bounding box center [604, 435] width 632 height 49
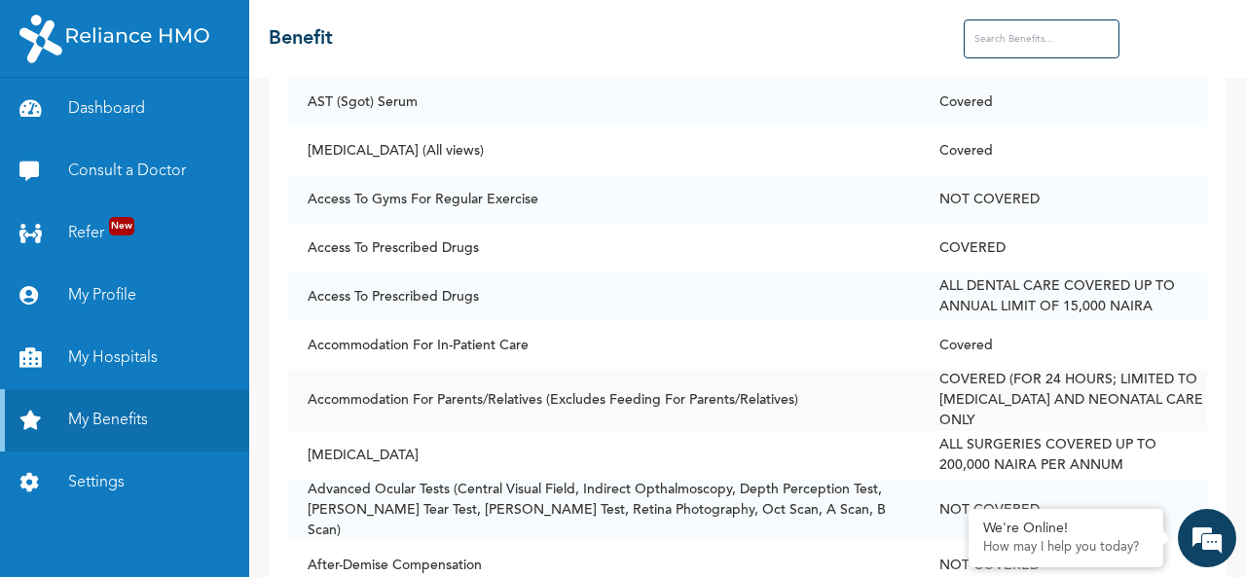
scroll to position [287, 0]
click at [304, 403] on td "Accommodation For Parents/Relatives (Excludes Feeding For Parents/Relatives)" at bounding box center [604, 399] width 632 height 61
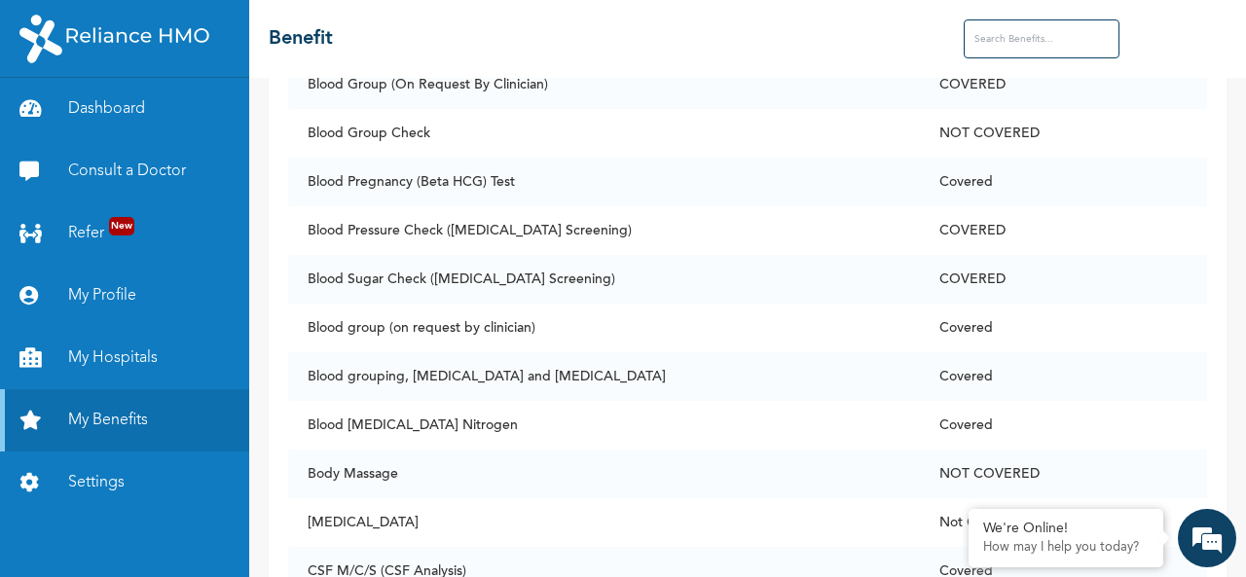
scroll to position [1502, 0]
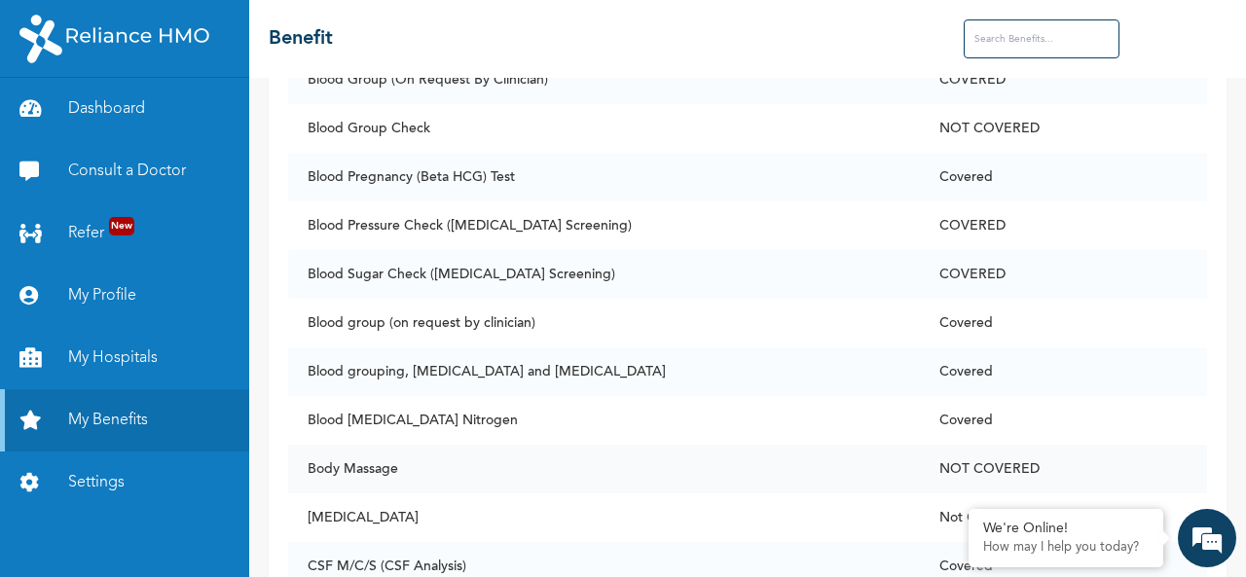
click at [580, 449] on td "Body Massage" at bounding box center [604, 469] width 632 height 49
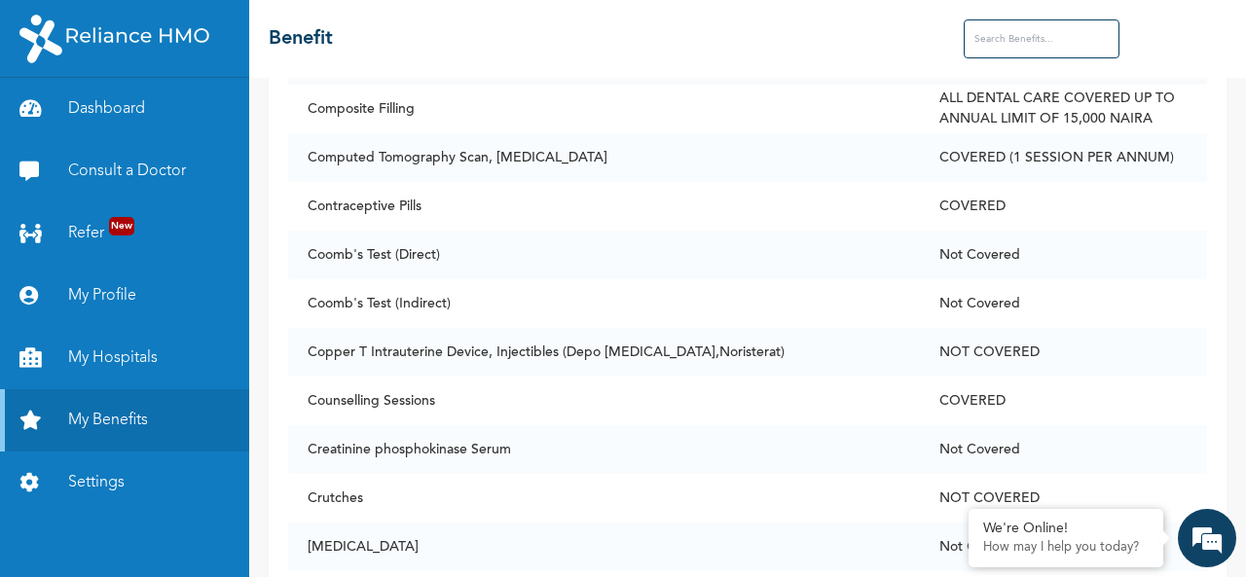
scroll to position [2789, 0]
click at [1014, 35] on input "text" at bounding box center [1042, 38] width 156 height 39
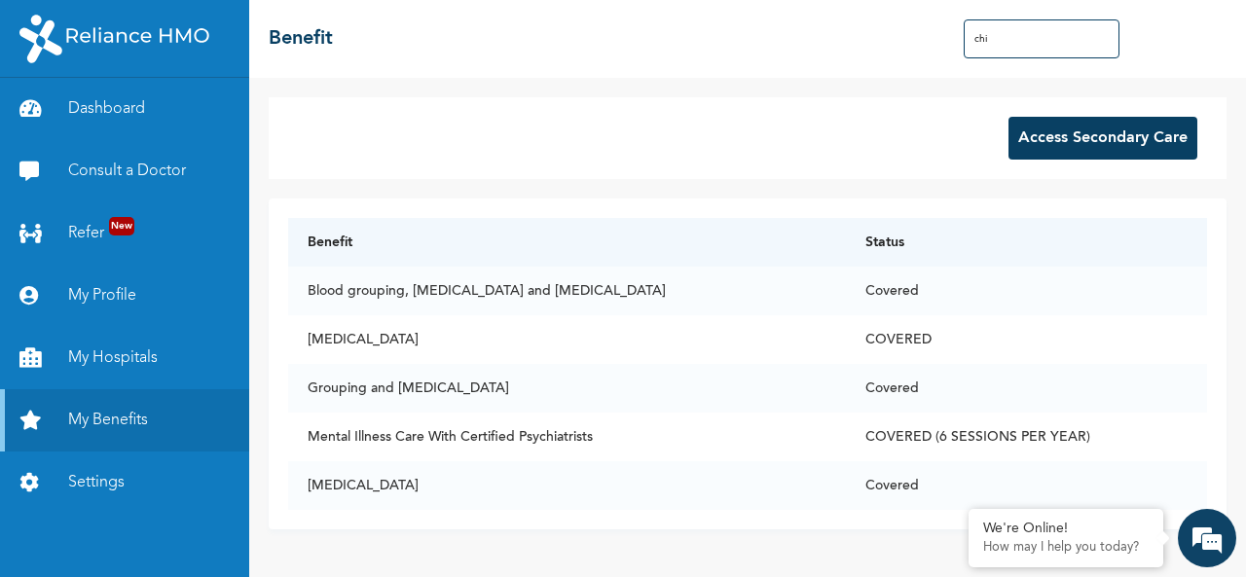
scroll to position [0, 0]
type input "c"
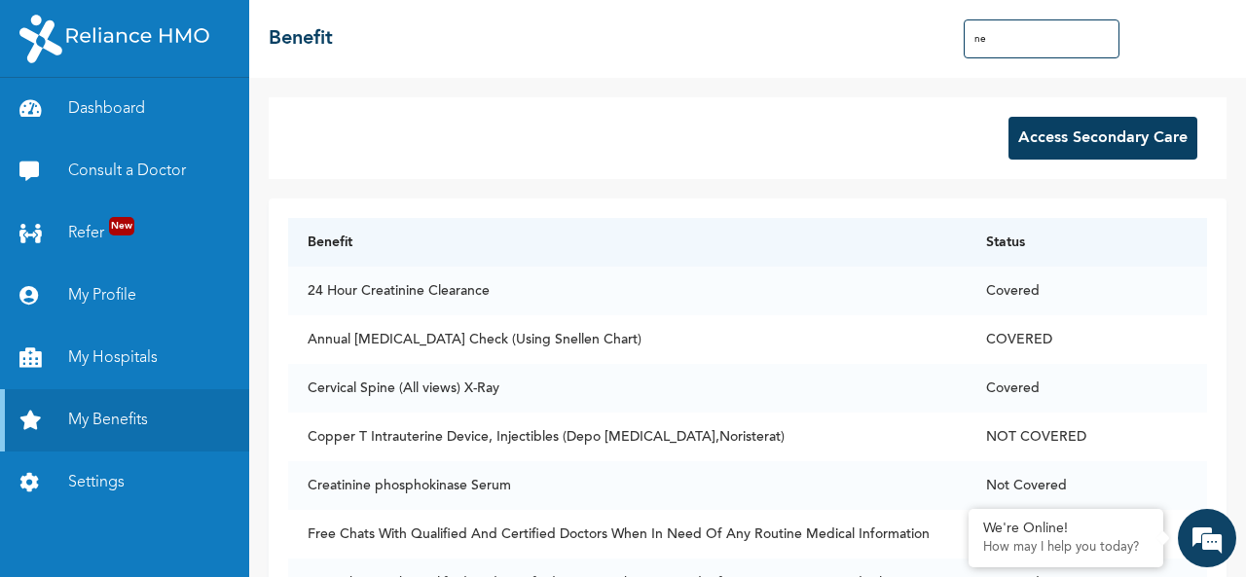
type input "n"
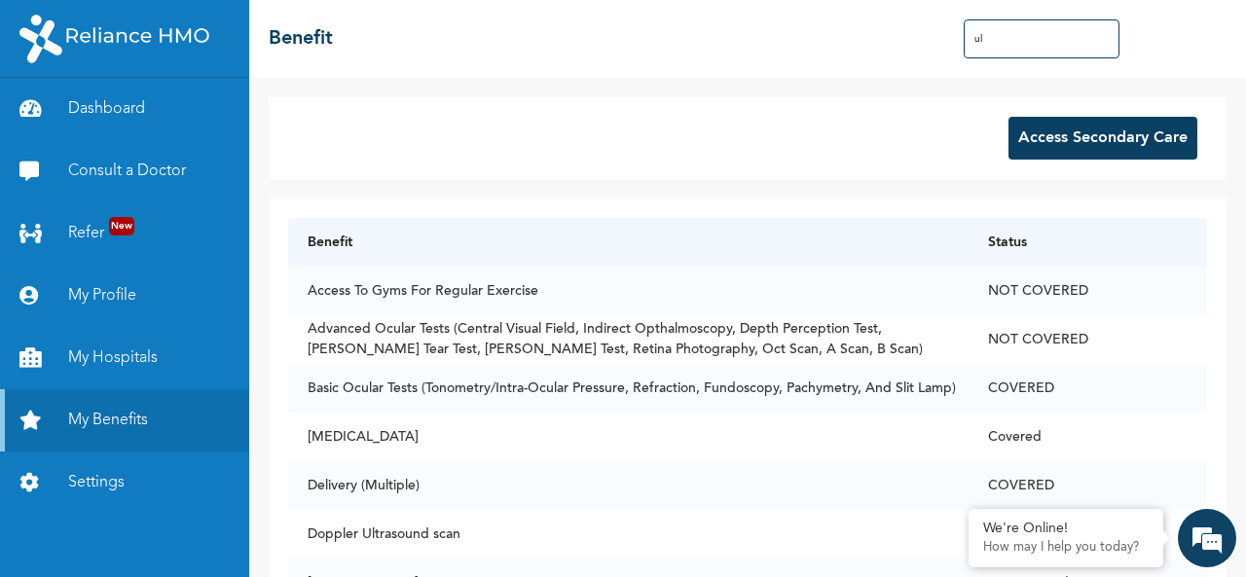
type input "u"
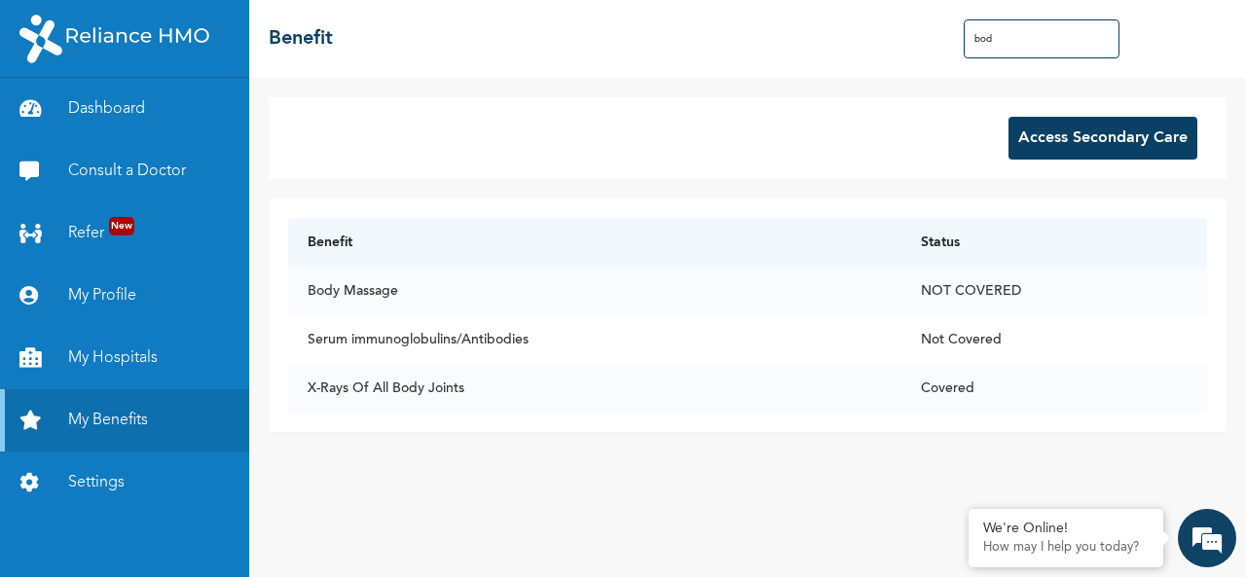
type input "bod"
click at [1073, 119] on button "Access Secondary Care" at bounding box center [1103, 138] width 189 height 43
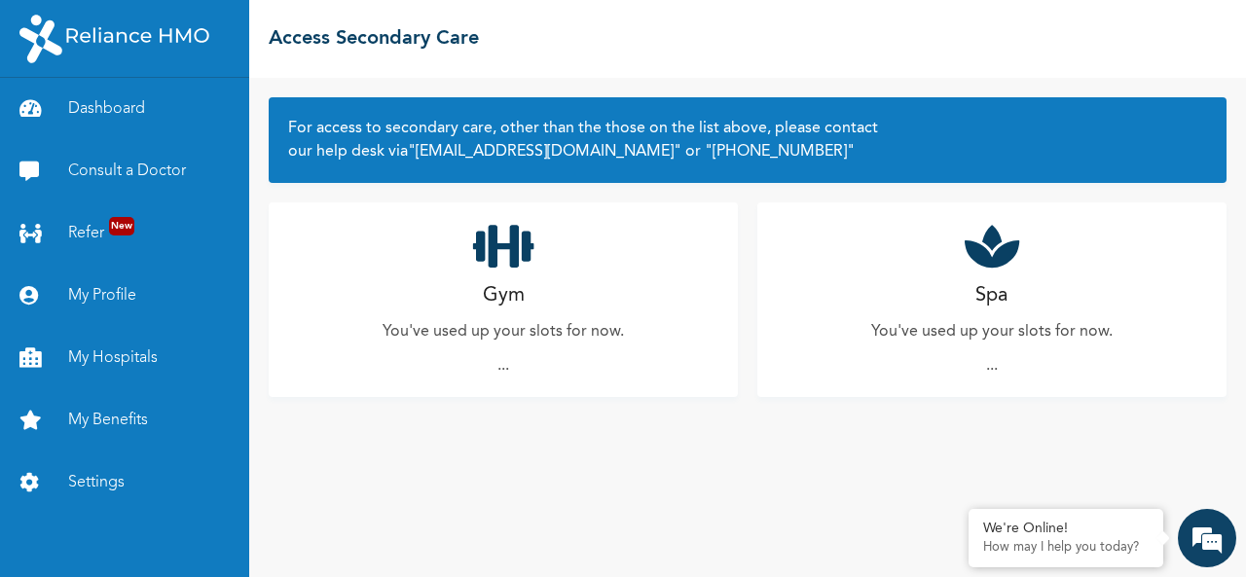
click at [500, 368] on p "..." at bounding box center [503, 365] width 12 height 23
click at [506, 243] on icon at bounding box center [503, 246] width 61 height 49
click at [928, 317] on div "Spa You've used up your slots for now. ..." at bounding box center [991, 299] width 469 height 195
click at [121, 299] on link "My Profile" at bounding box center [124, 296] width 249 height 62
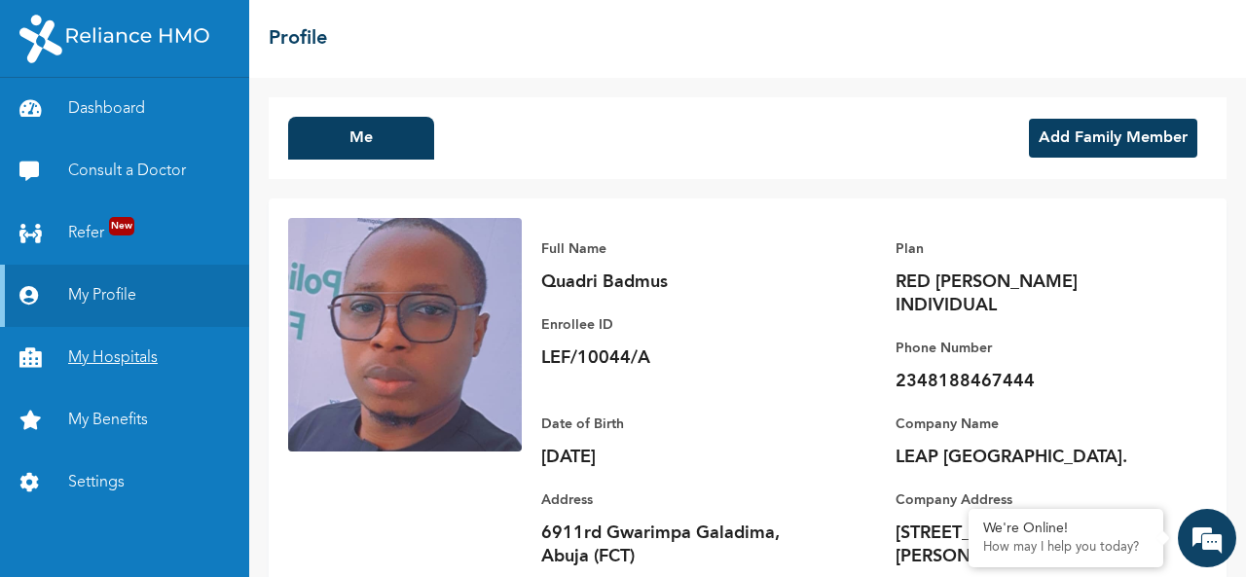
click at [129, 379] on link "My Hospitals" at bounding box center [124, 358] width 249 height 62
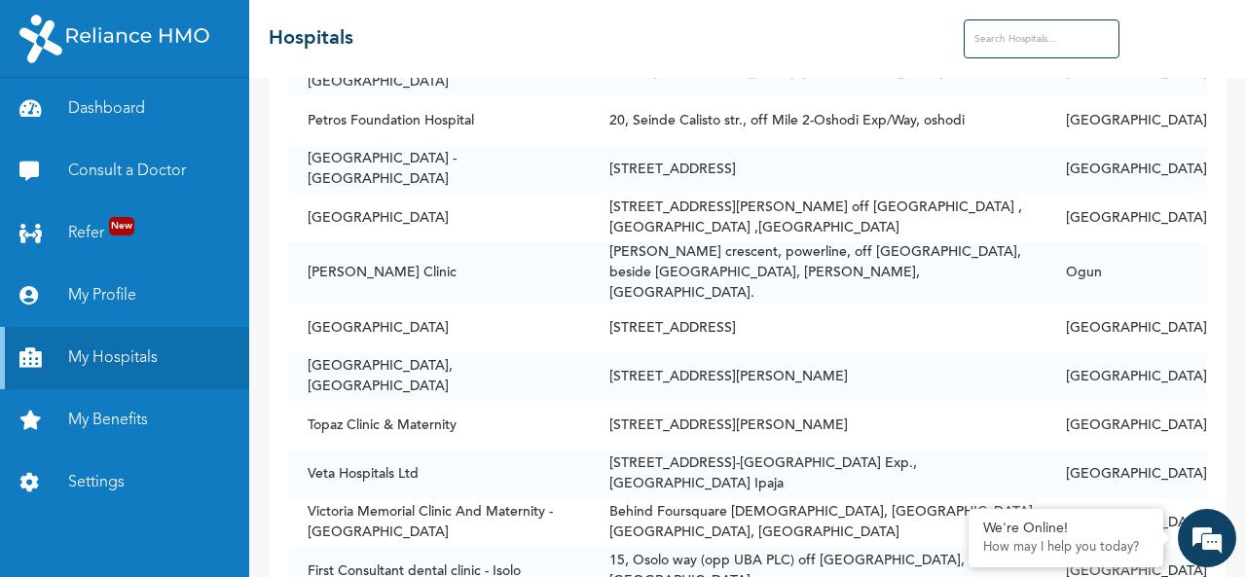
click at [1032, 47] on input "text" at bounding box center [1042, 38] width 156 height 39
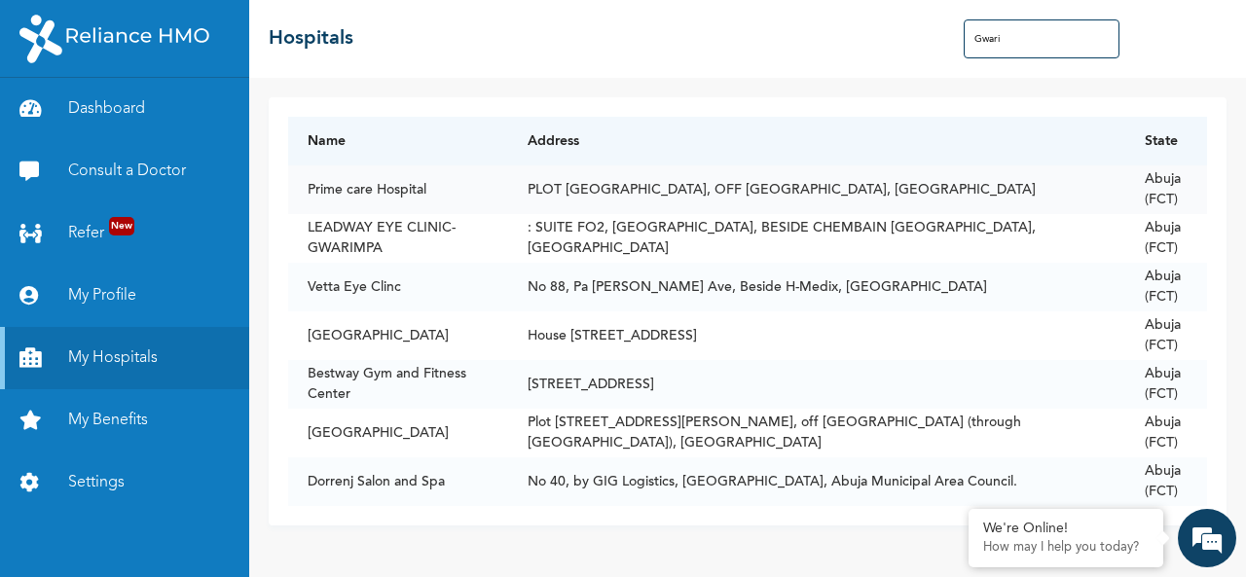
type input "Gwari"
click at [937, 202] on td "PLOT [GEOGRAPHIC_DATA], OFF [GEOGRAPHIC_DATA], [GEOGRAPHIC_DATA]" at bounding box center [816, 190] width 617 height 49
click at [808, 202] on td "PLOT [GEOGRAPHIC_DATA], OFF [GEOGRAPHIC_DATA], [GEOGRAPHIC_DATA]" at bounding box center [816, 190] width 617 height 49
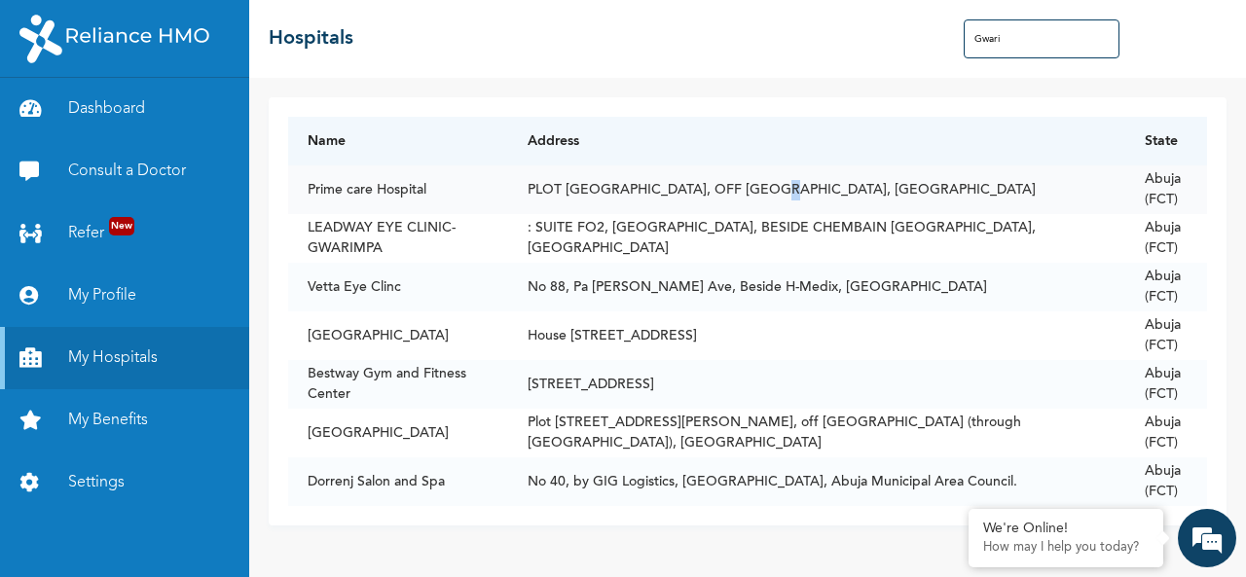
click at [808, 202] on td "PLOT [GEOGRAPHIC_DATA], OFF [GEOGRAPHIC_DATA], [GEOGRAPHIC_DATA]" at bounding box center [816, 190] width 617 height 49
click at [890, 189] on td "PLOT [GEOGRAPHIC_DATA], OFF [GEOGRAPHIC_DATA], [GEOGRAPHIC_DATA]" at bounding box center [816, 190] width 617 height 49
click at [121, 119] on link "Dashboard" at bounding box center [124, 109] width 249 height 62
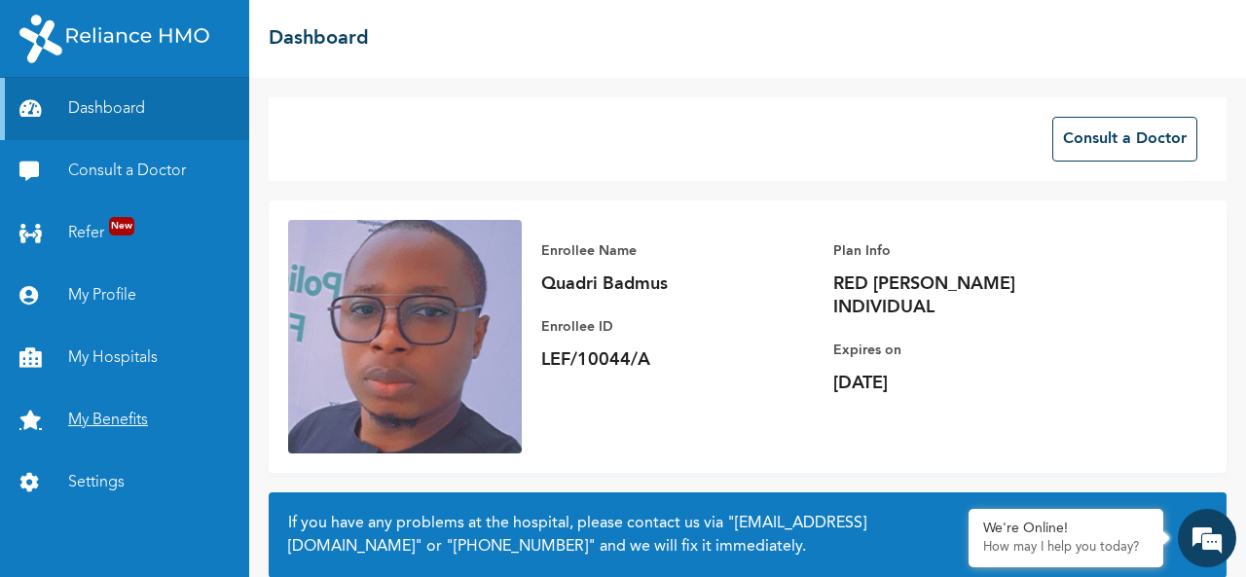
click at [123, 396] on link "My Benefits" at bounding box center [124, 420] width 249 height 62
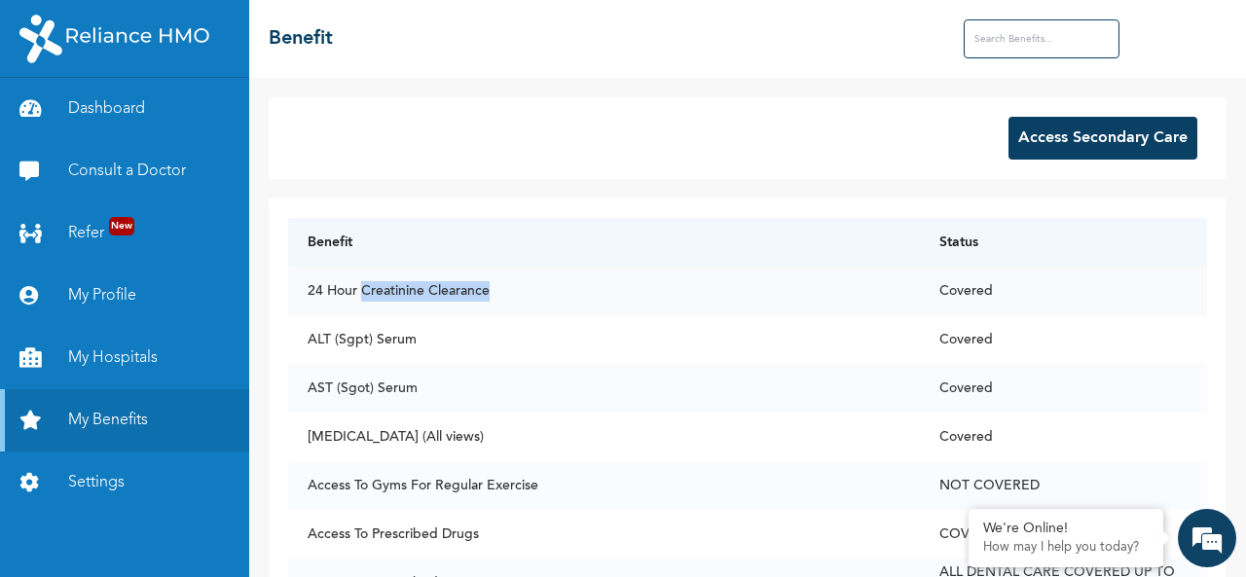
drag, startPoint x: 359, startPoint y: 289, endPoint x: 488, endPoint y: 289, distance: 128.5
click at [488, 289] on td "24 Hour Creatinine Clearance" at bounding box center [604, 291] width 632 height 49
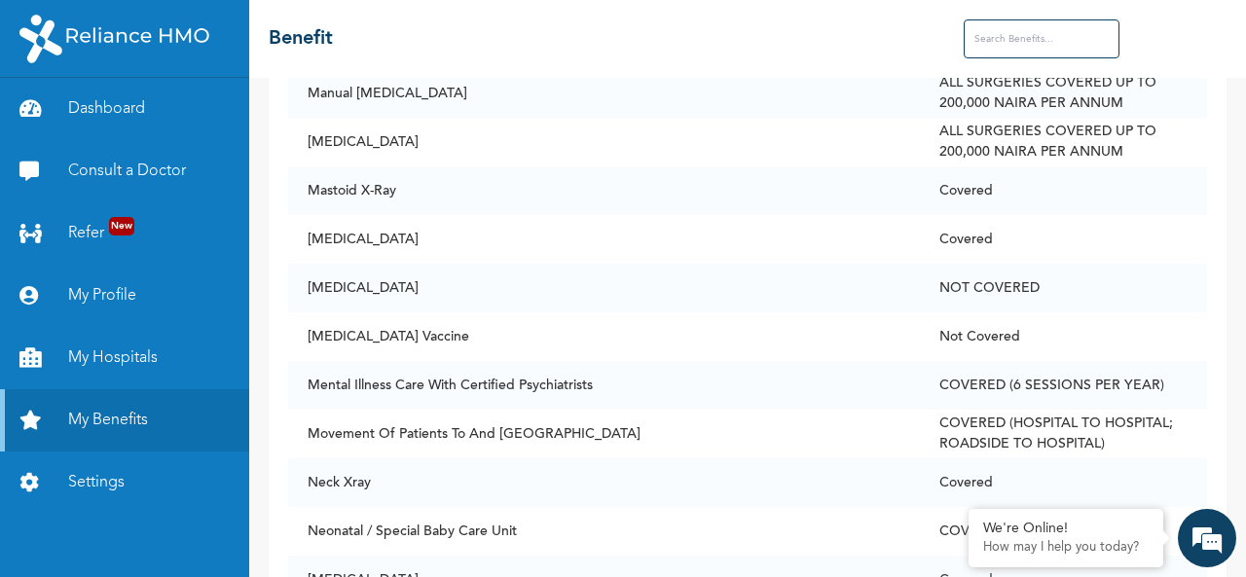
scroll to position [8642, 0]
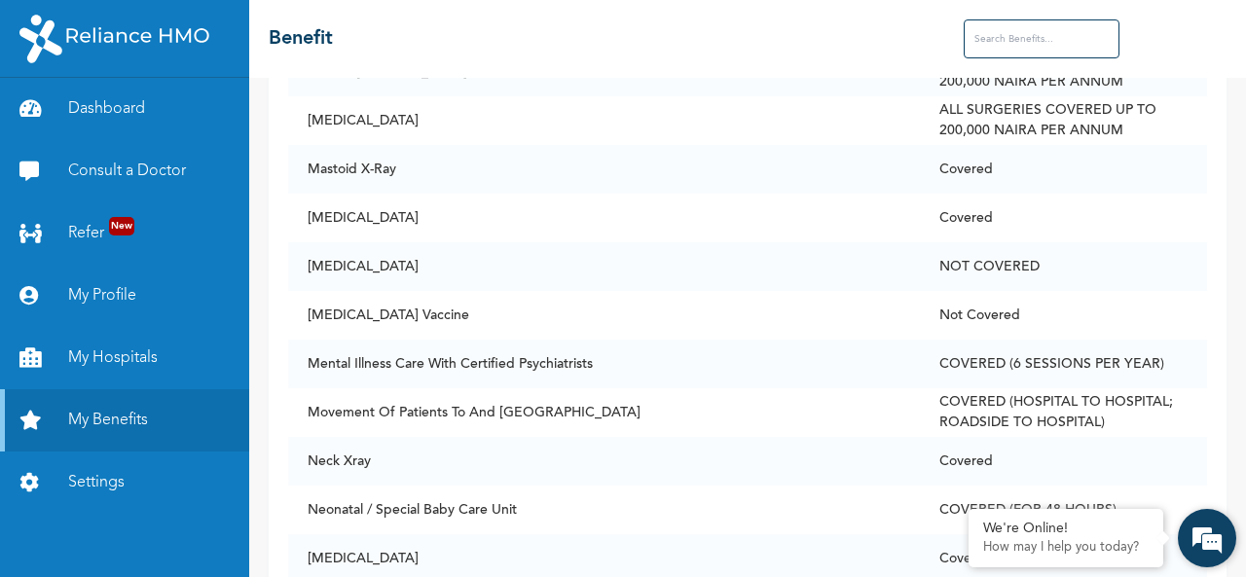
click at [1202, 529] on em at bounding box center [1207, 538] width 53 height 53
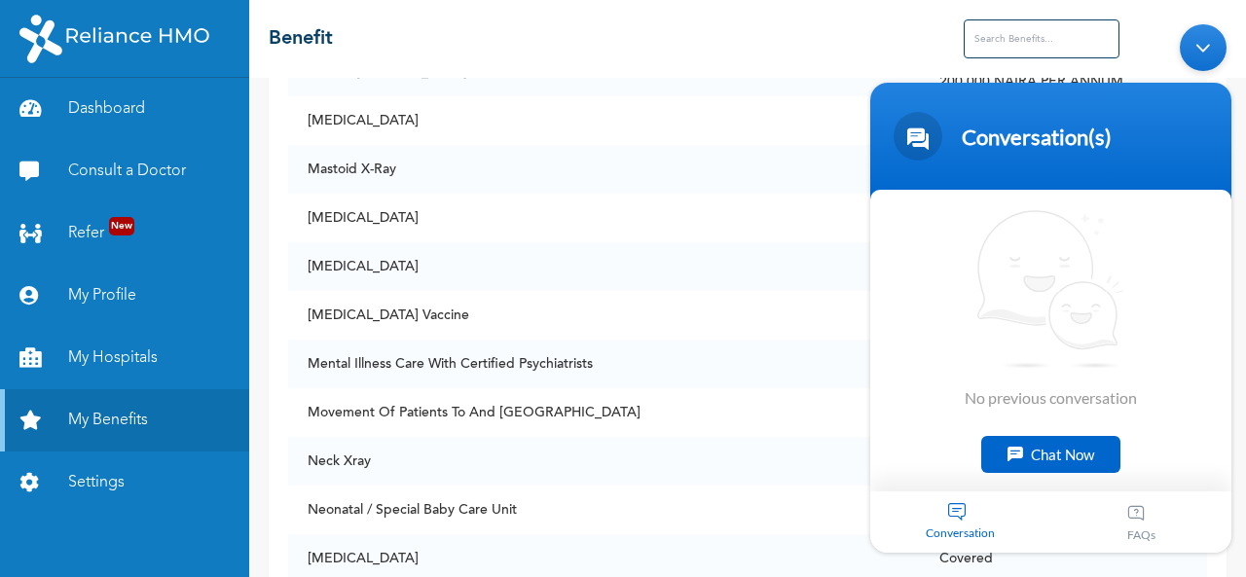
click at [1131, 516] on div "FAQs" at bounding box center [1141, 521] width 181 height 61
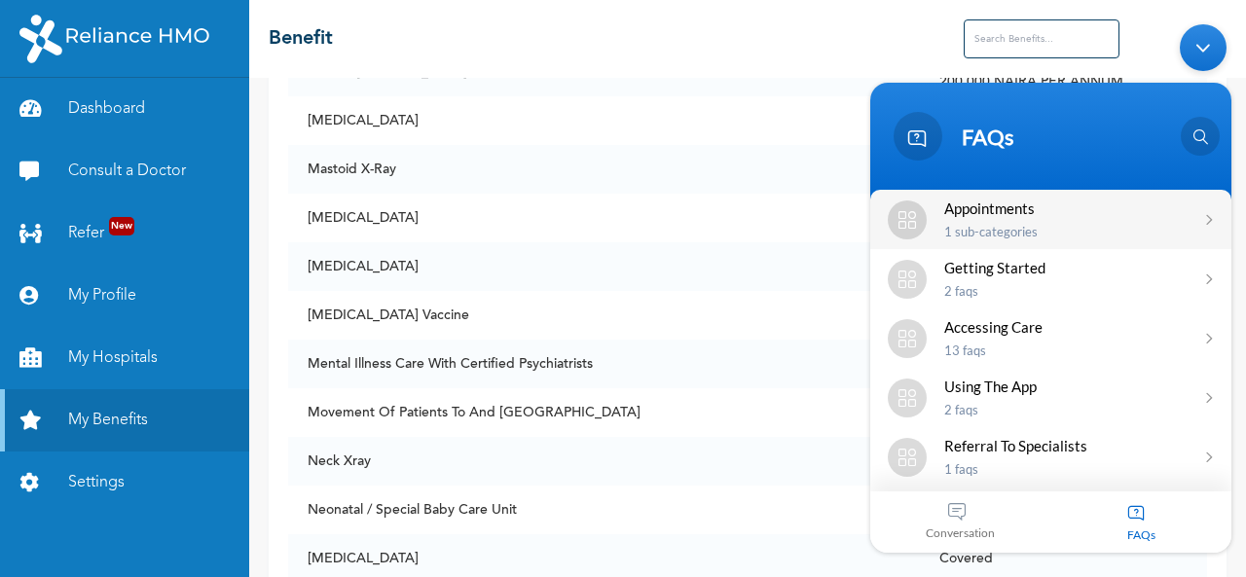
click at [1160, 235] on p "1 Sub-categories" at bounding box center [1064, 231] width 240 height 16
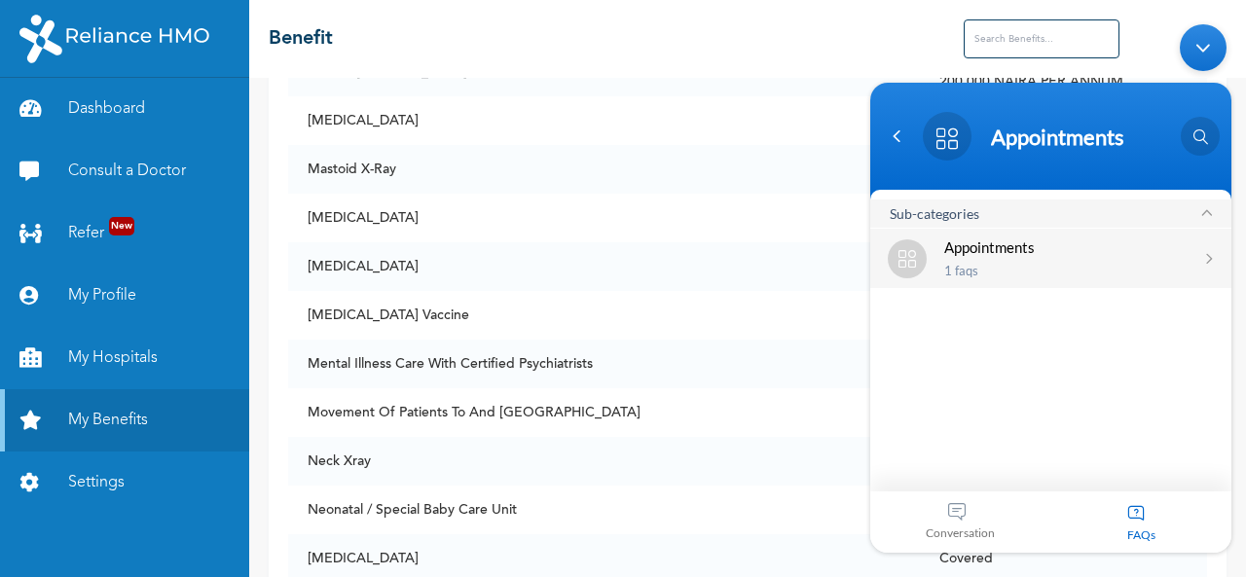
click at [1160, 258] on div "Appointments 1 FAQs" at bounding box center [1064, 258] width 240 height 40
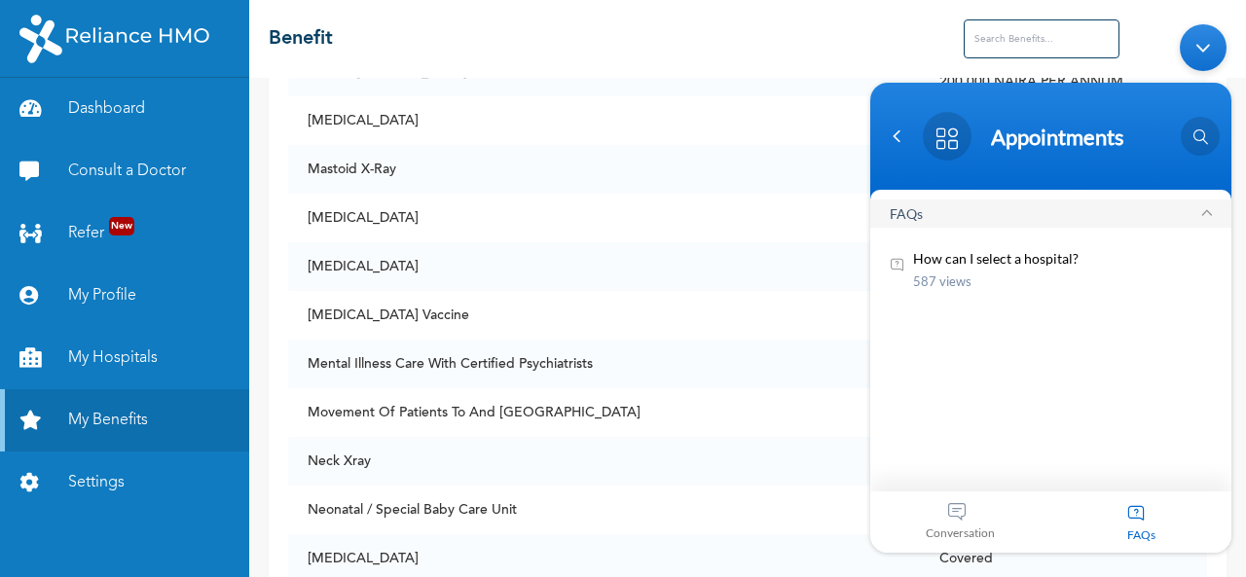
click at [1065, 279] on p "587 views" at bounding box center [1062, 281] width 299 height 20
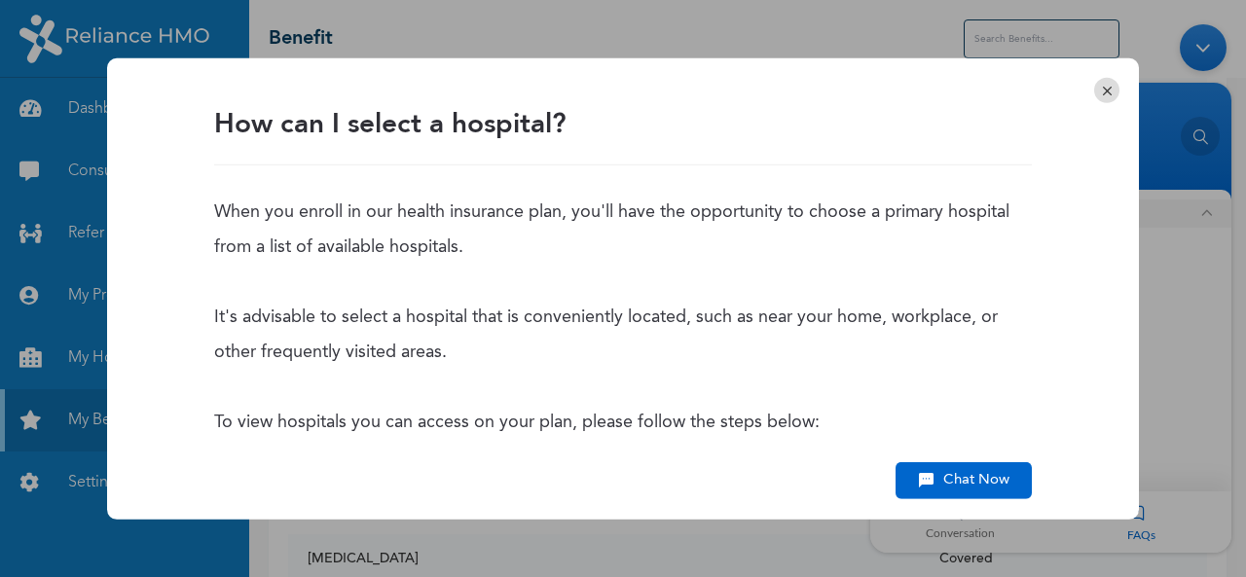
click at [1100, 92] on em at bounding box center [1106, 89] width 25 height 25
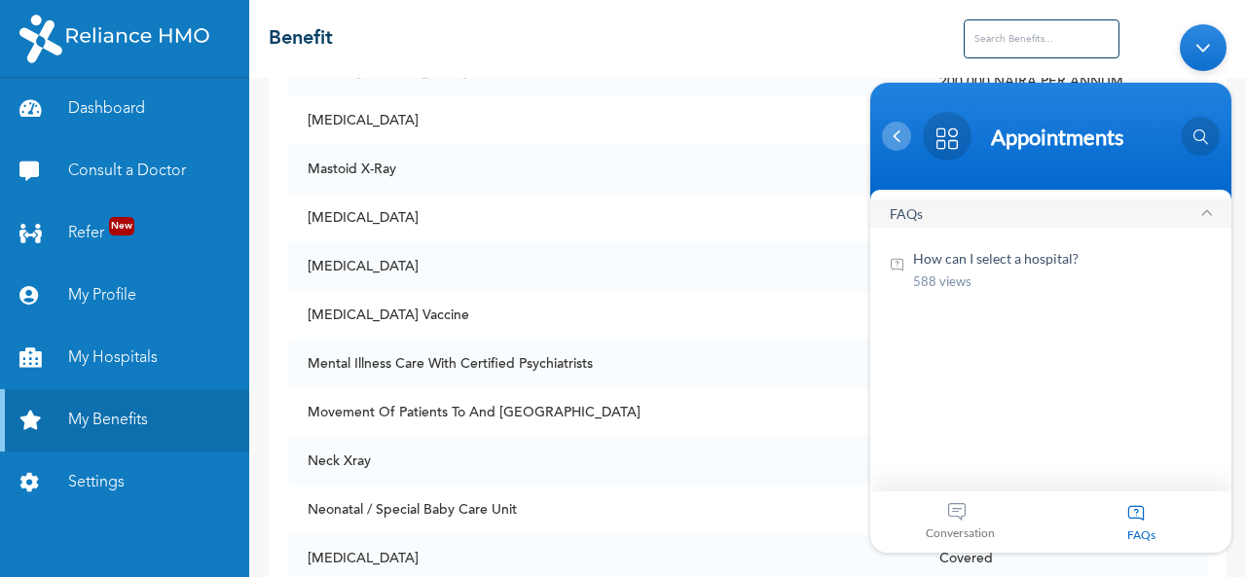
click at [905, 145] on div at bounding box center [896, 135] width 29 height 29
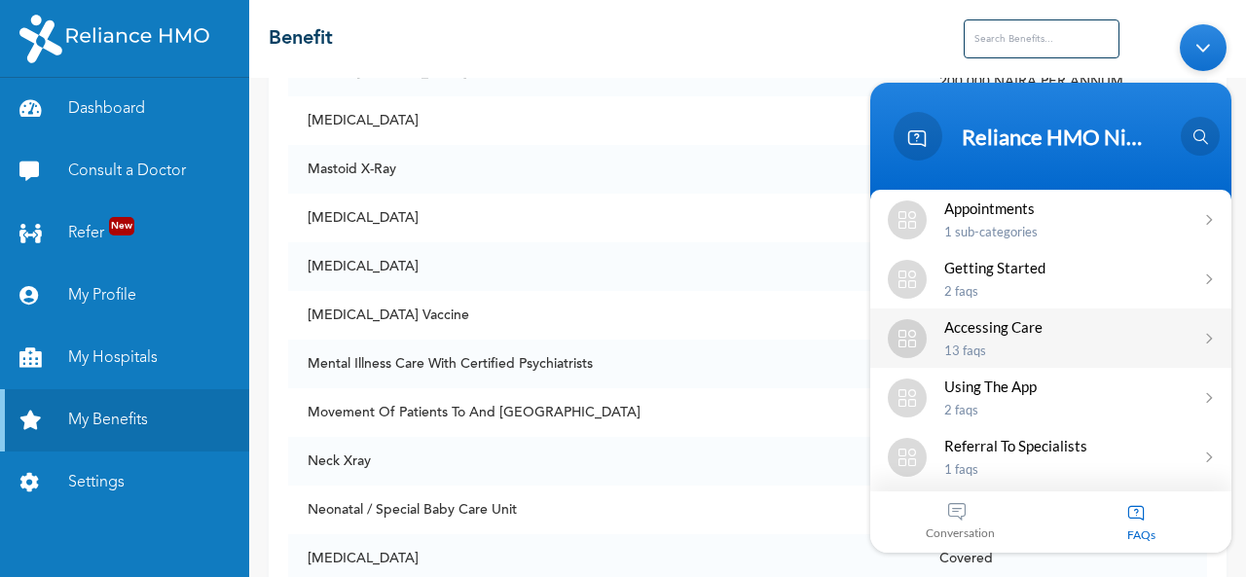
click at [1064, 332] on div "Accessing Care" at bounding box center [1064, 326] width 240 height 18
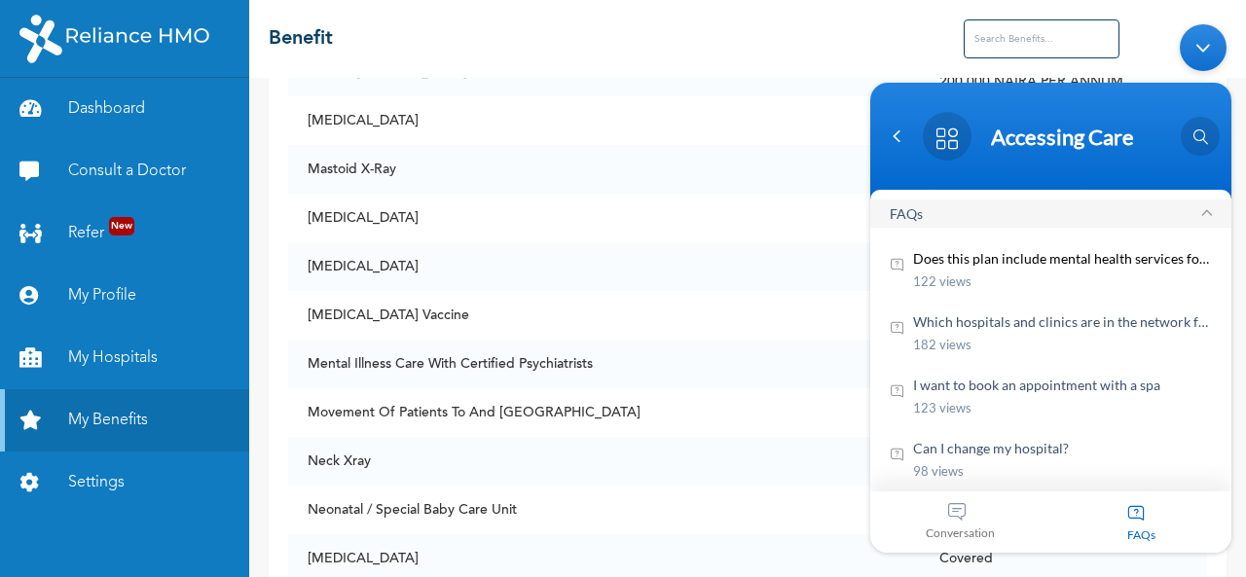
click at [1059, 267] on em "Does this plan include mental health services for parents?" at bounding box center [1062, 257] width 299 height 20
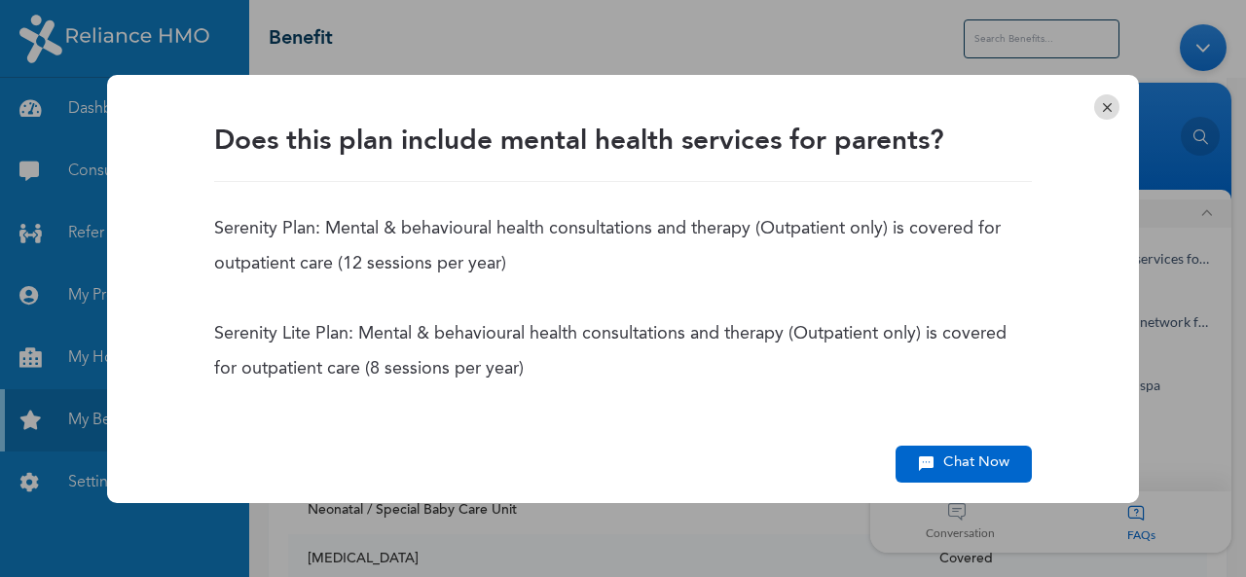
click at [1107, 98] on em at bounding box center [1106, 106] width 25 height 25
